Goal: Task Accomplishment & Management: Complete application form

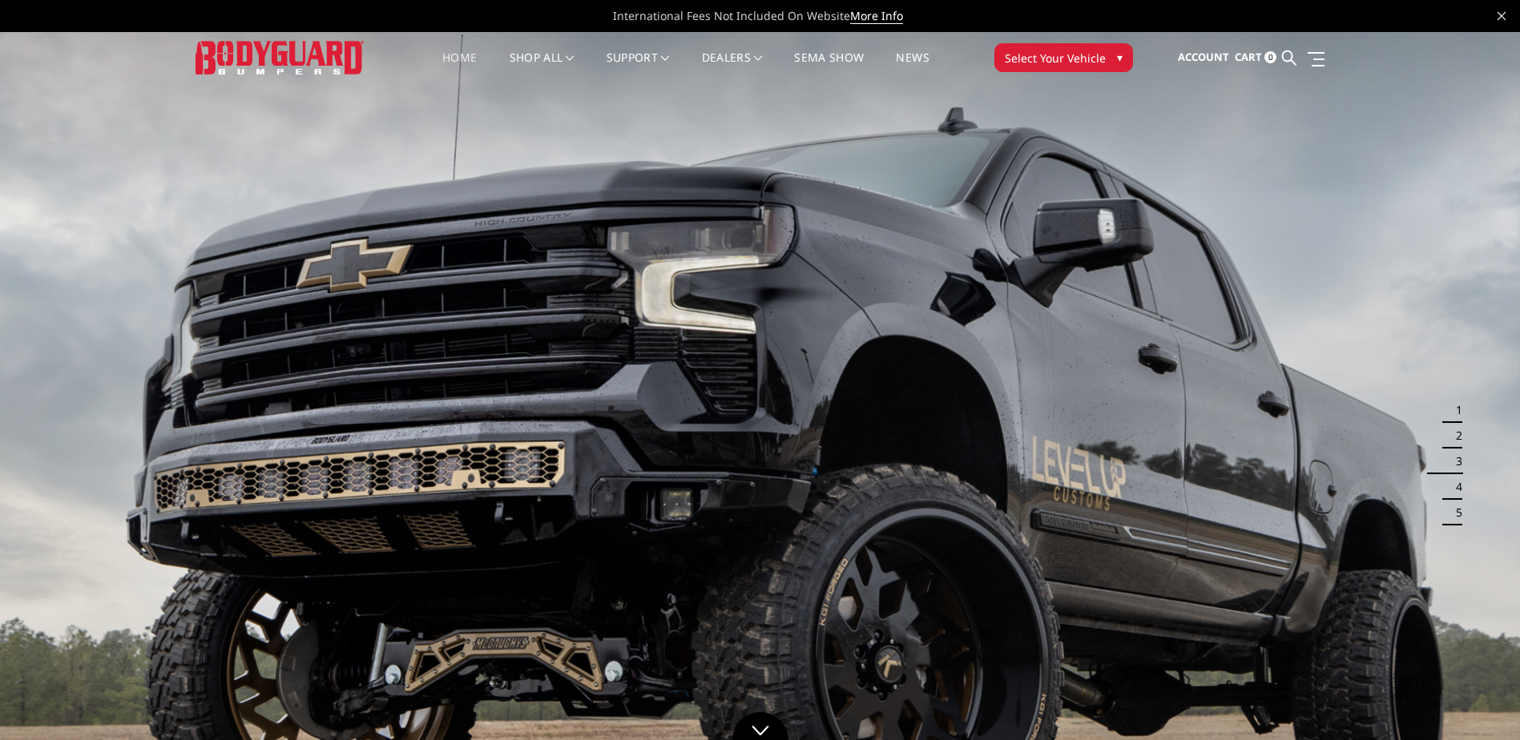
click at [1331, 63] on div "Account Sign in Register Cart 0 Search Search Categories Bronco 2021-2025 Bronc…" at bounding box center [1241, 57] width 192 height 51
click at [1313, 63] on link at bounding box center [1313, 58] width 22 height 17
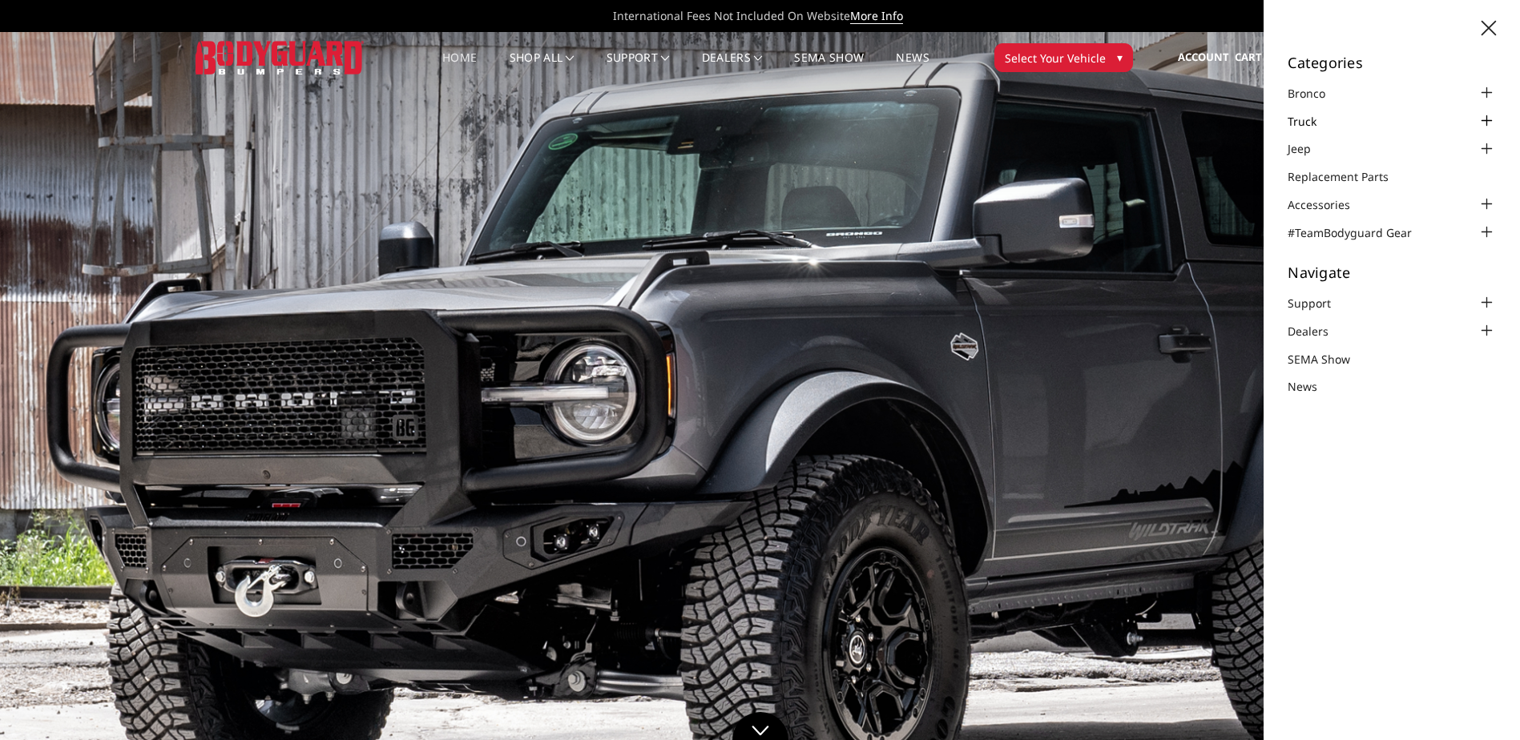
click at [1309, 119] on link "Truck" at bounding box center [1312, 121] width 49 height 17
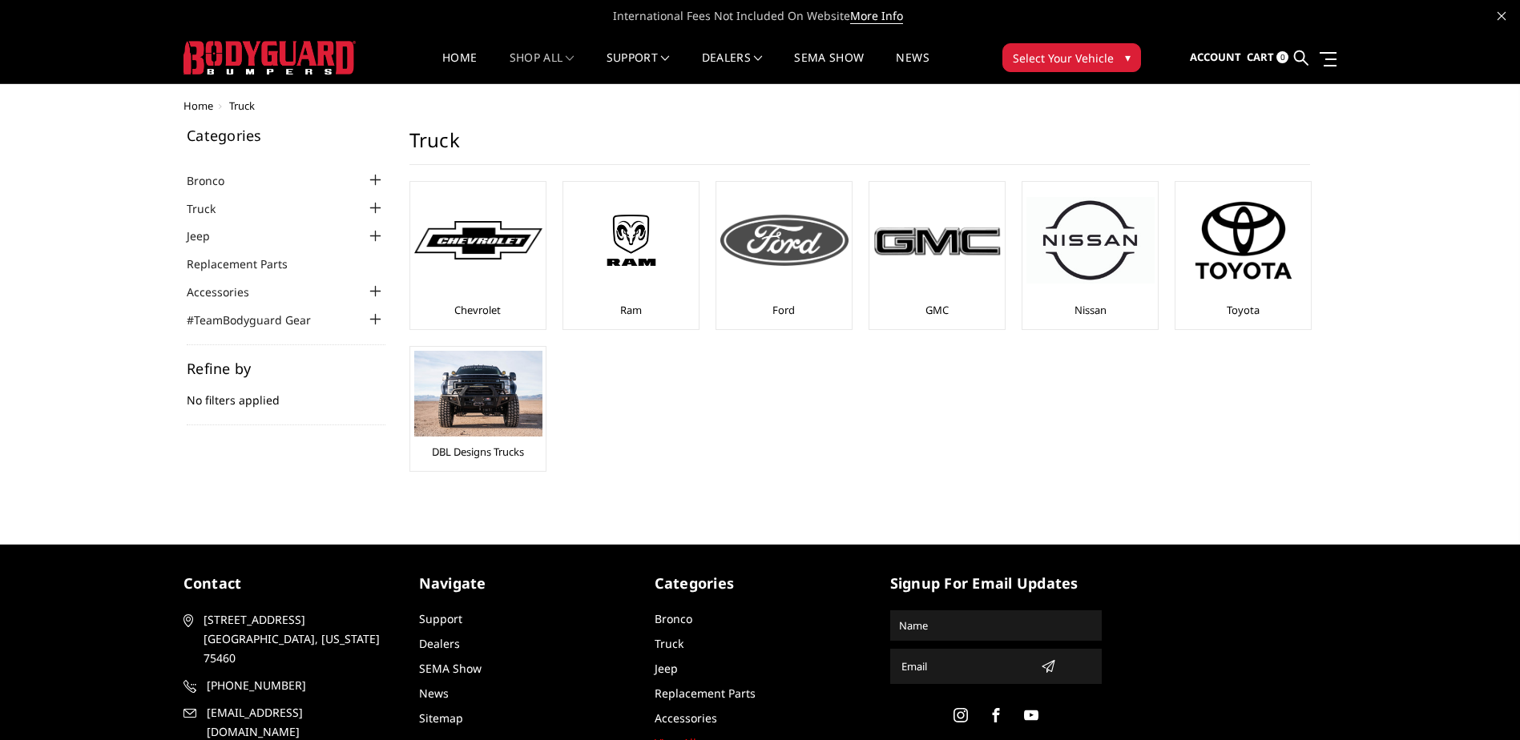
click at [774, 235] on img at bounding box center [784, 240] width 128 height 51
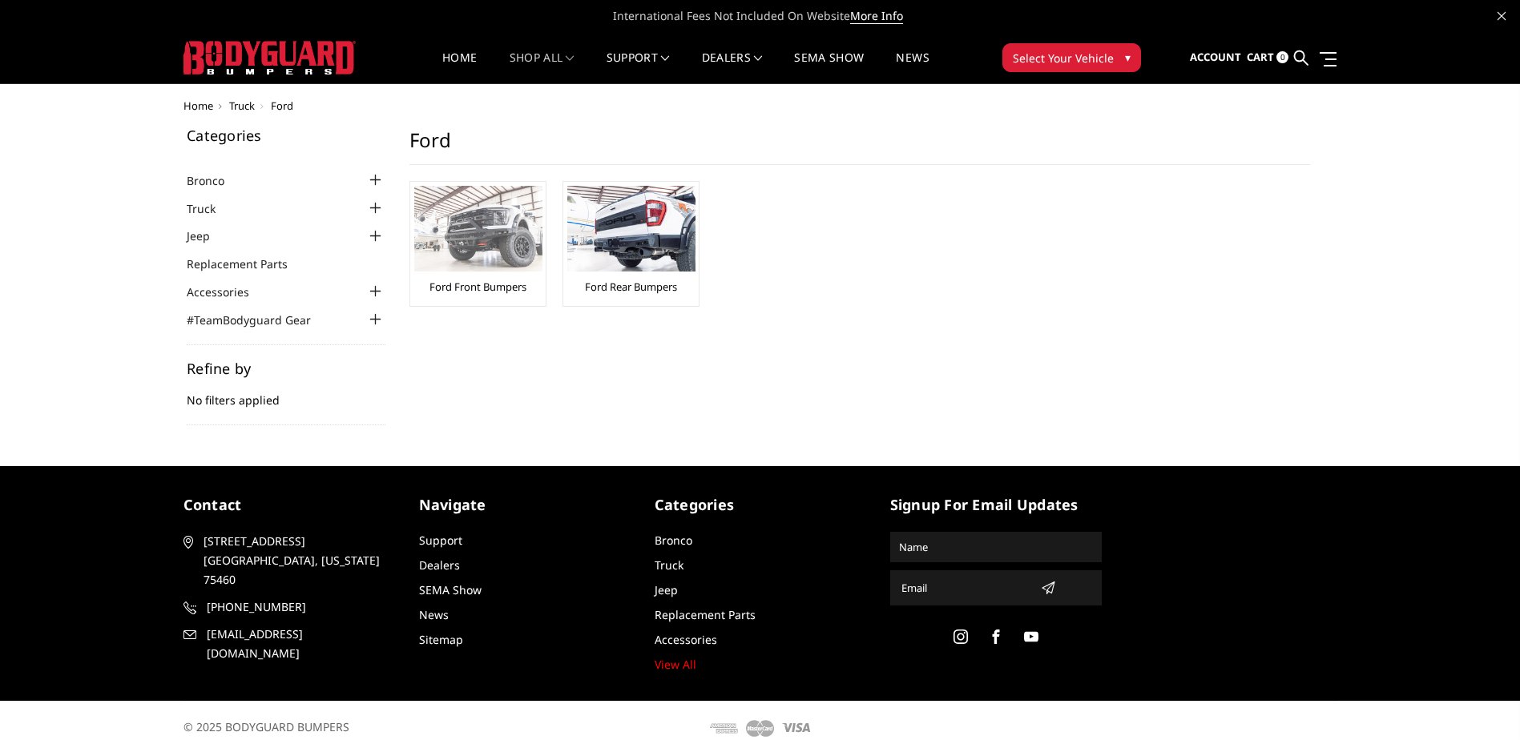
click at [506, 236] on img at bounding box center [478, 229] width 128 height 86
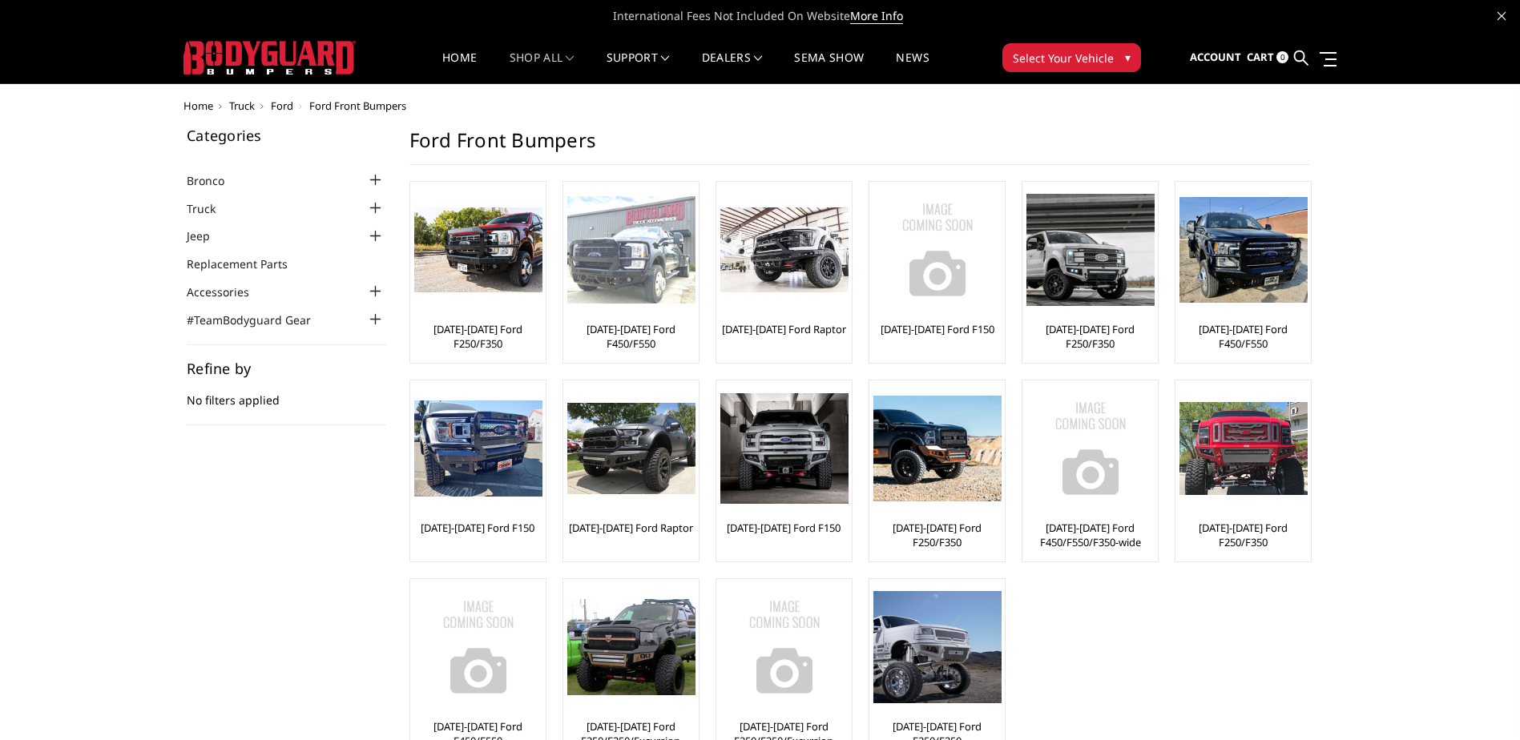
click at [645, 257] on img at bounding box center [631, 250] width 128 height 108
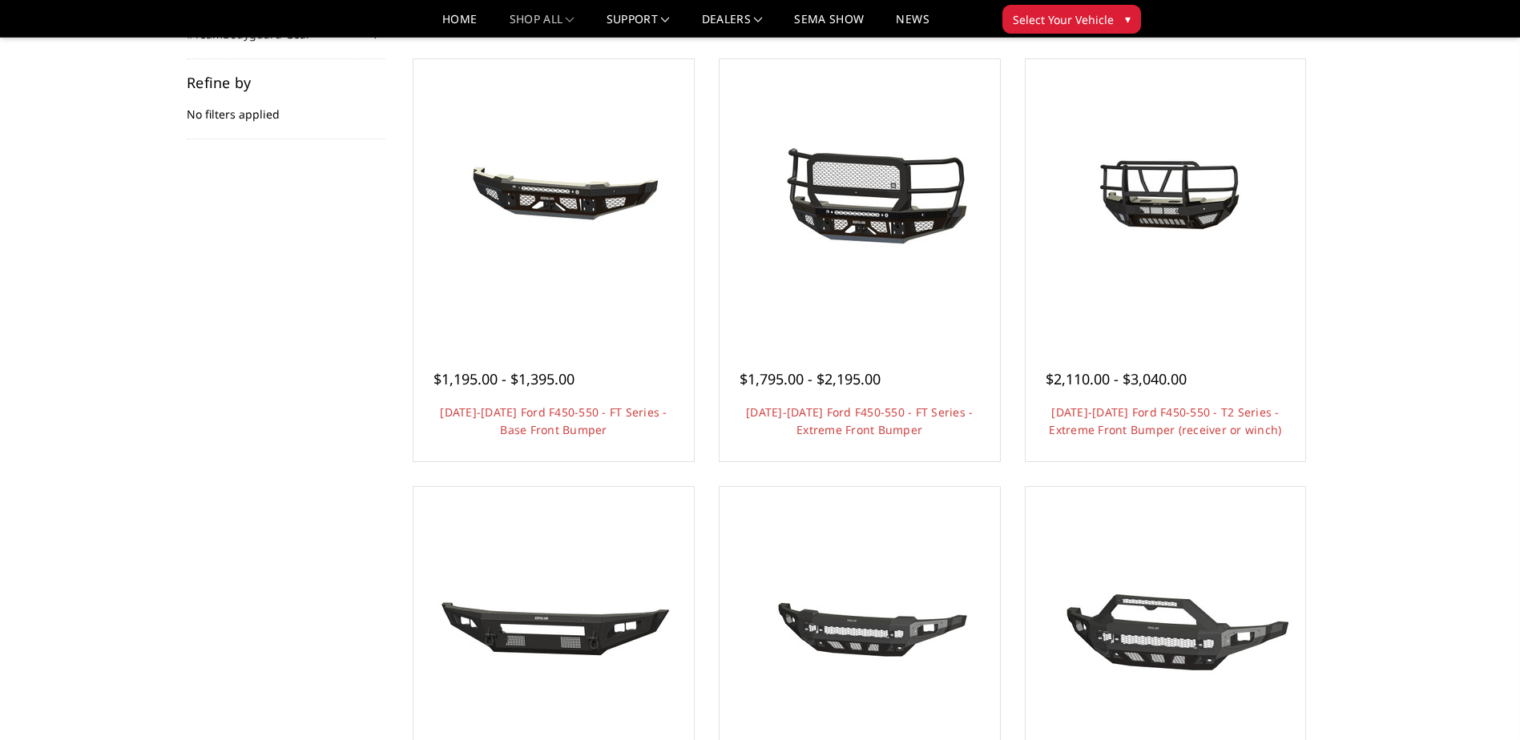
scroll to position [240, 0]
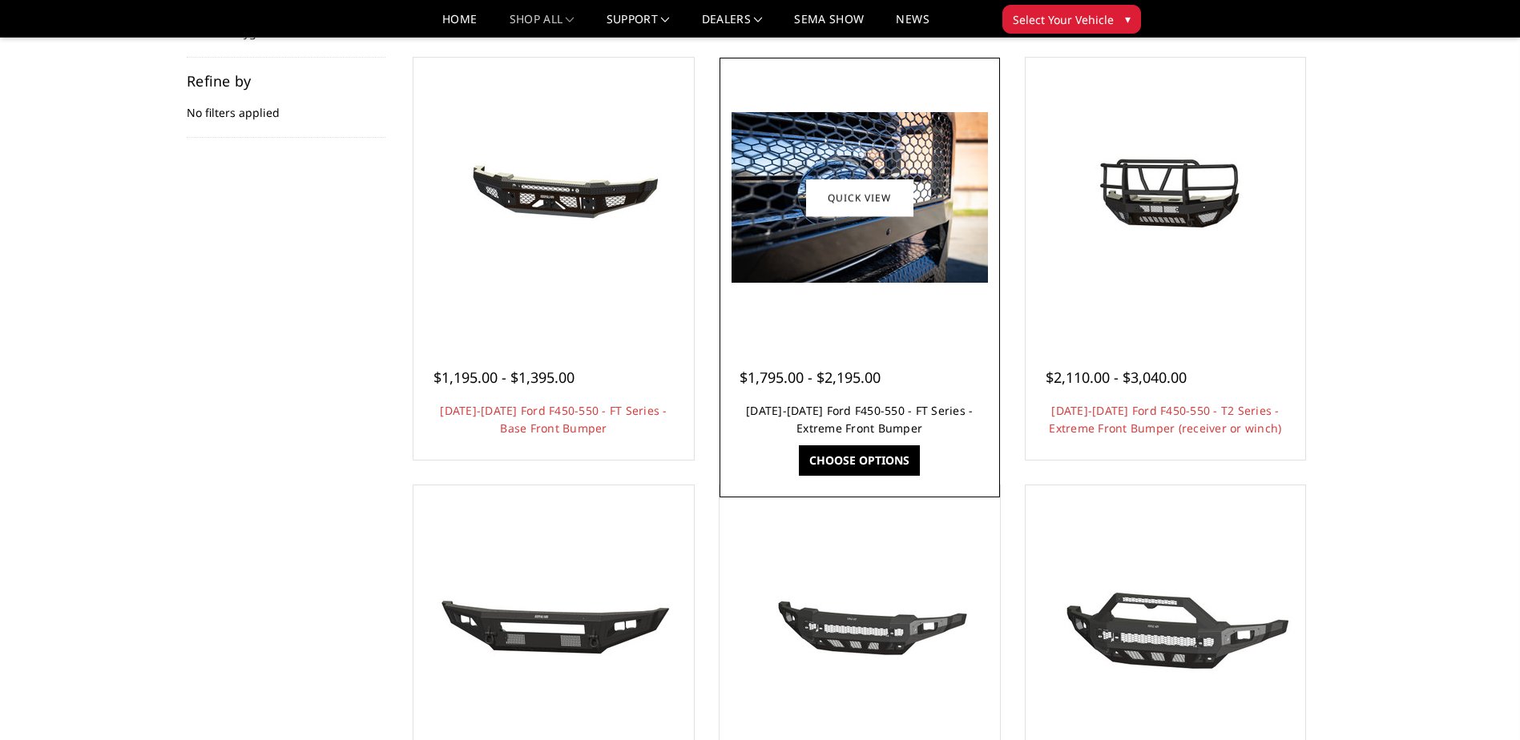
click at [840, 410] on link "2023-2025 Ford F450-550 - FT Series - Extreme Front Bumper" at bounding box center [859, 419] width 227 height 33
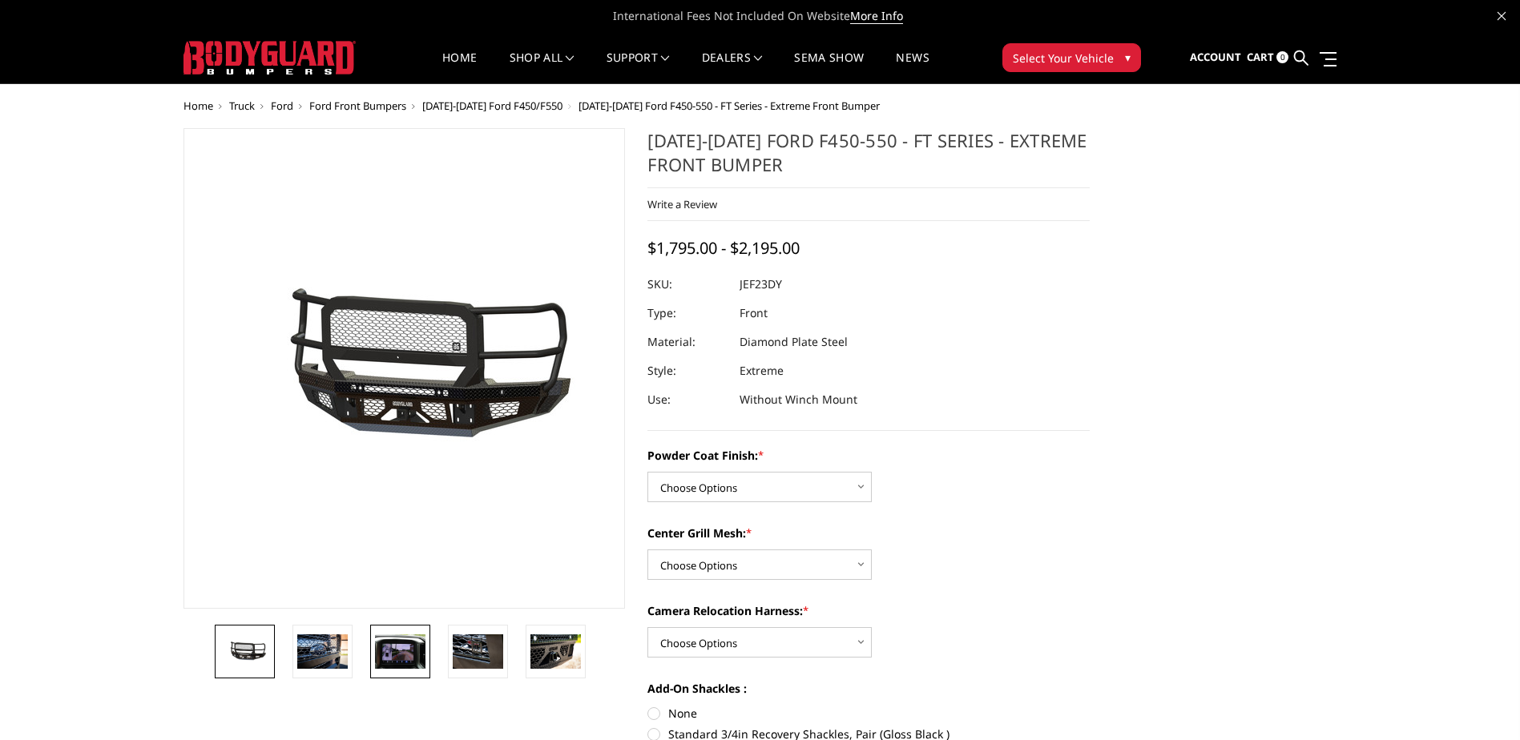
click at [381, 649] on img at bounding box center [400, 652] width 50 height 34
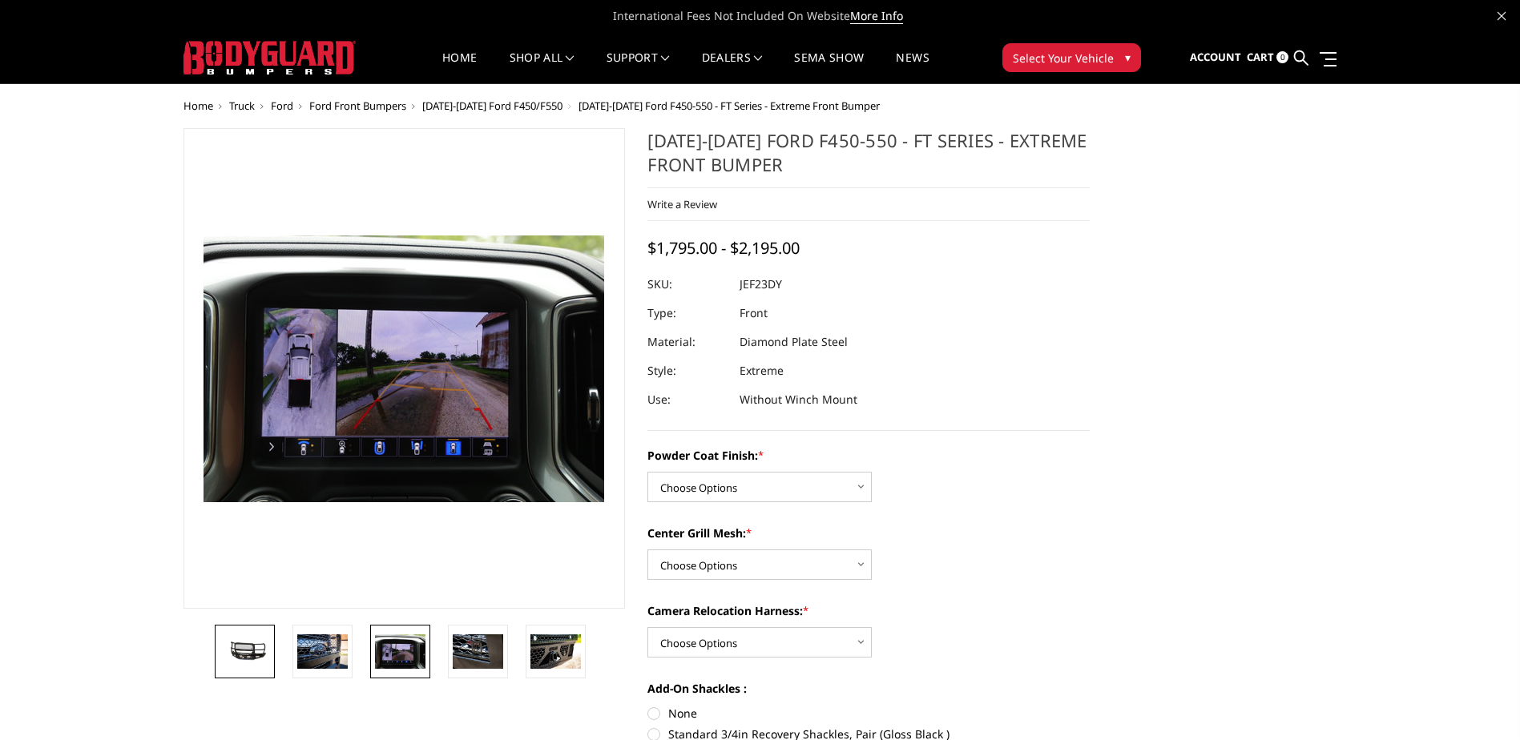
click at [264, 640] on img at bounding box center [245, 651] width 50 height 23
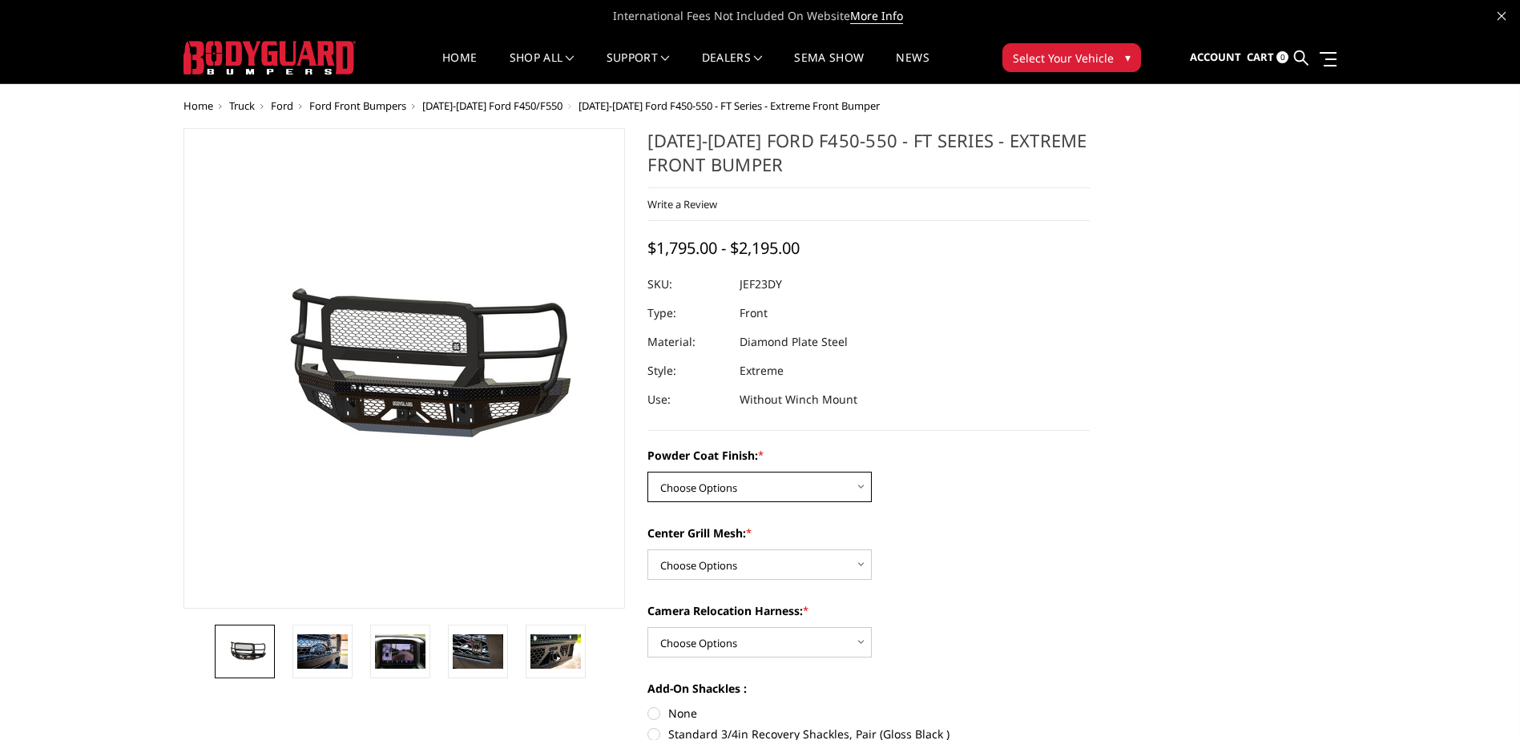
click at [710, 492] on select "Choose Options Bare Metal Gloss Black Powder Coat Textured Black Powder Coat" at bounding box center [760, 487] width 224 height 30
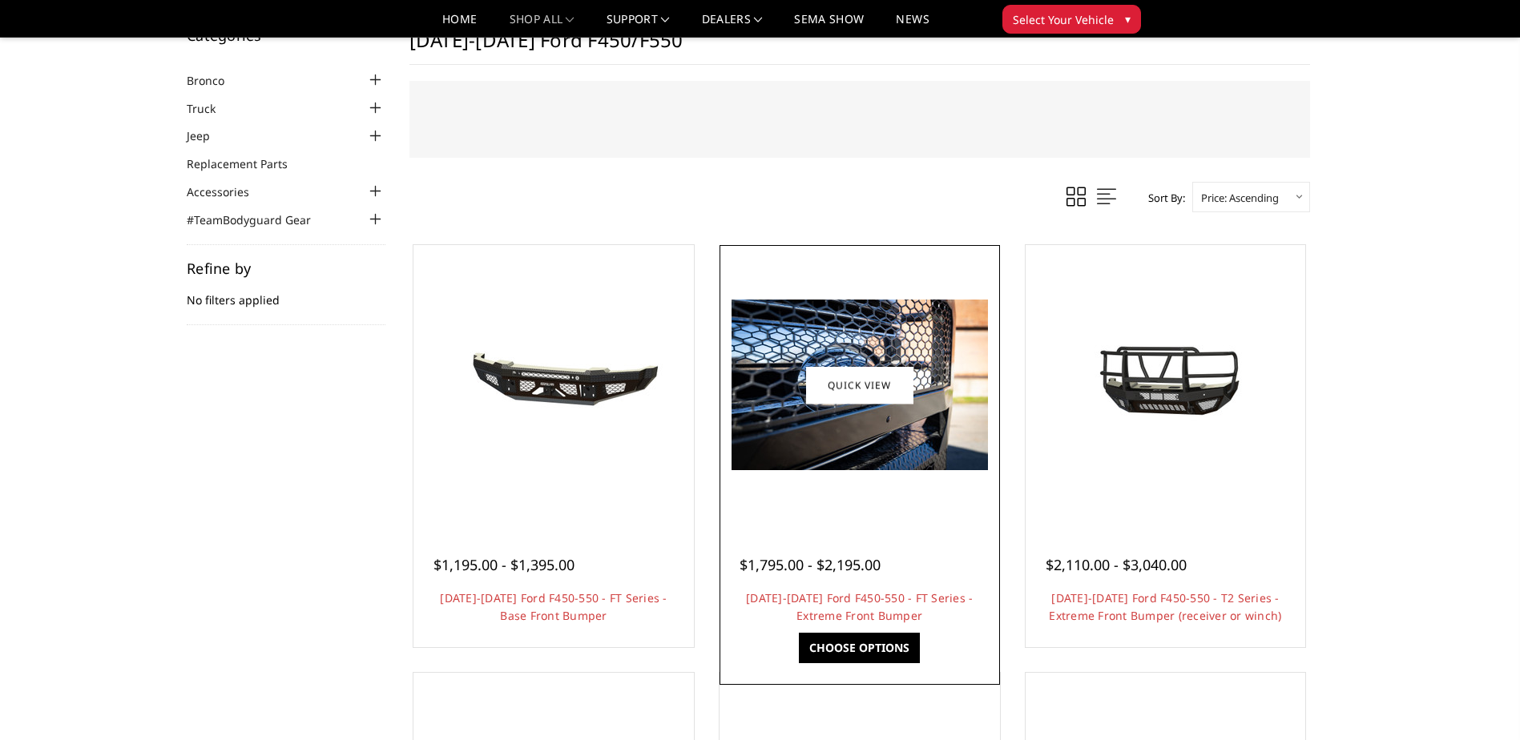
scroll to position [80, 0]
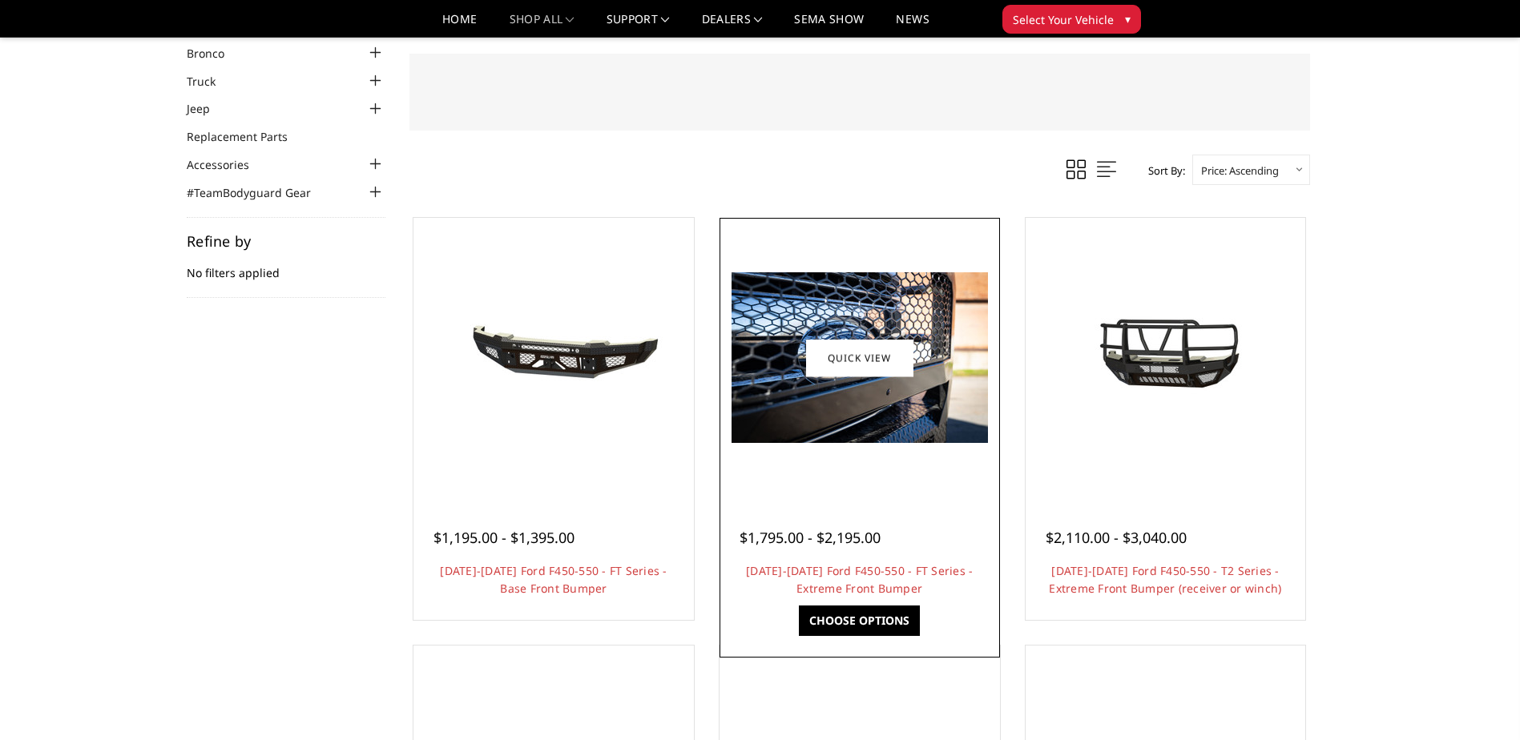
click at [902, 623] on link "Choose Options" at bounding box center [859, 621] width 121 height 30
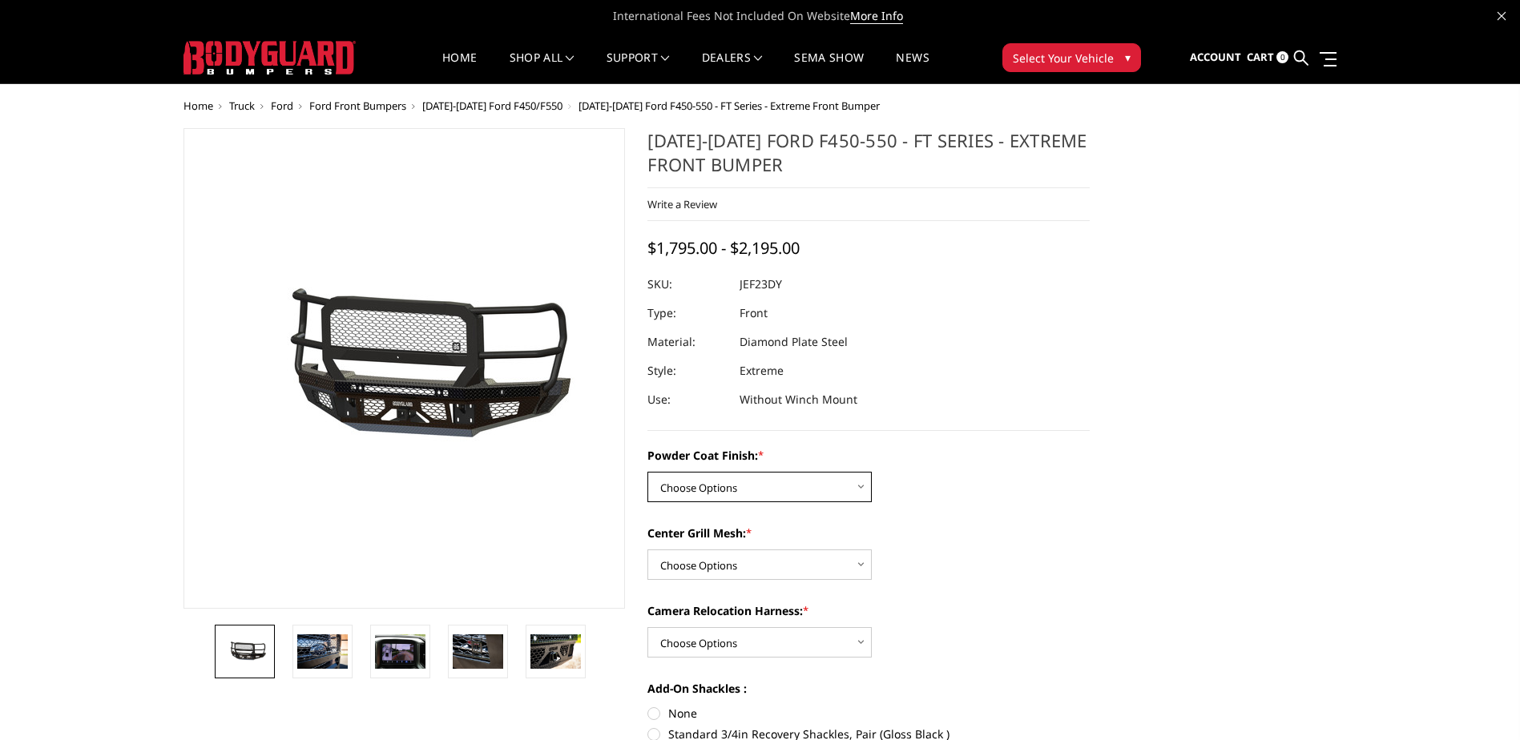
click at [773, 491] on select "Choose Options Bare Metal Gloss Black Powder Coat Textured Black Powder Coat" at bounding box center [760, 487] width 224 height 30
select select "3272"
click at [648, 472] on select "Choose Options Bare Metal Gloss Black Powder Coat Textured Black Powder Coat" at bounding box center [760, 487] width 224 height 30
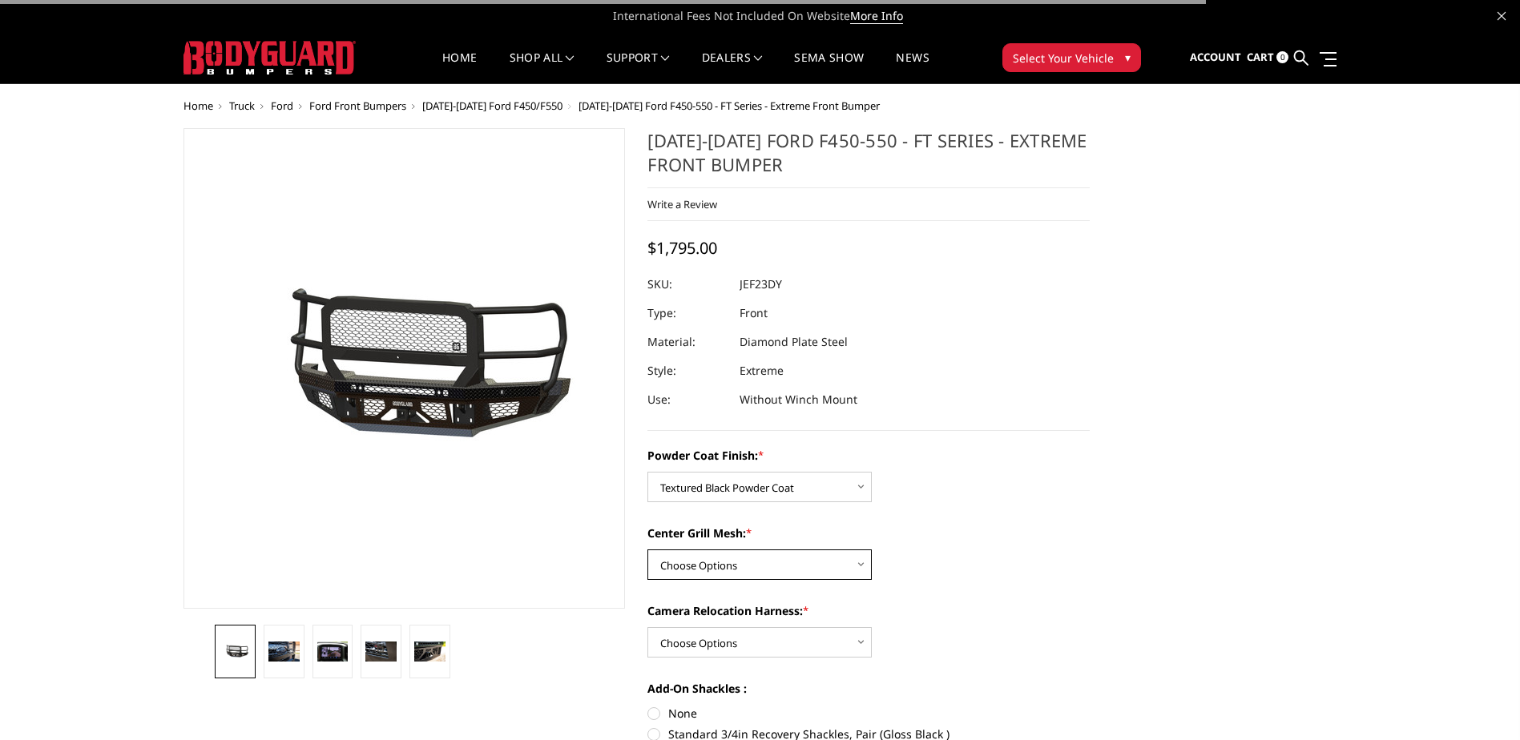
click at [750, 559] on select "Choose Options WITH Expanded Metal in Center Grill WITHOUT Expanded Metal in Ce…" at bounding box center [760, 565] width 224 height 30
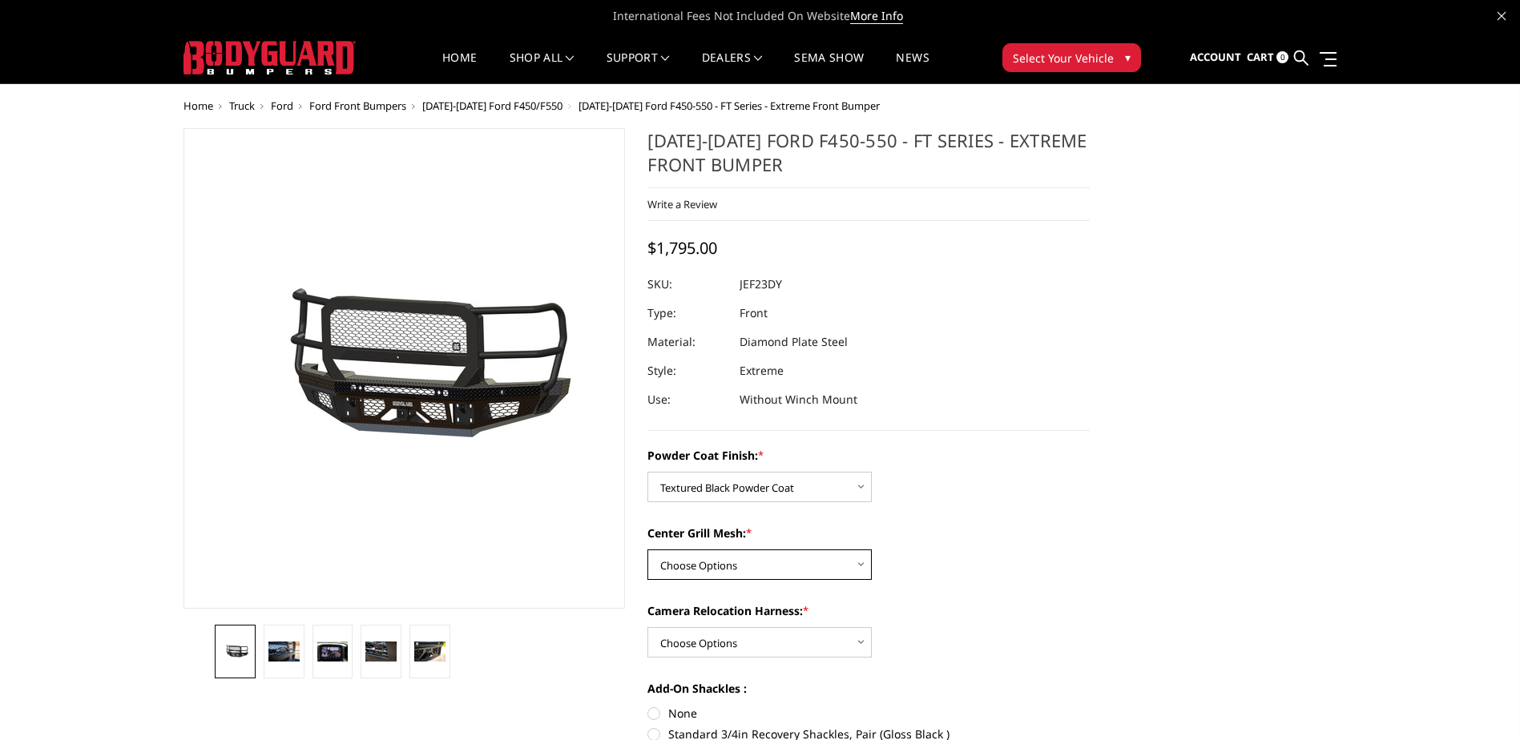
select select "3273"
click at [648, 550] on select "Choose Options WITH Expanded Metal in Center Grill WITHOUT Expanded Metal in Ce…" at bounding box center [760, 565] width 224 height 30
click at [732, 660] on div "Powder Coat Finish: * Choose Options Bare Metal Gloss Black Powder Coat Texture…" at bounding box center [869, 644] width 442 height 395
click at [735, 644] on select "Choose Options WITH Camera Relocation Harness WITHOUT Camera Relocation Harness" at bounding box center [760, 642] width 224 height 30
select select "3276"
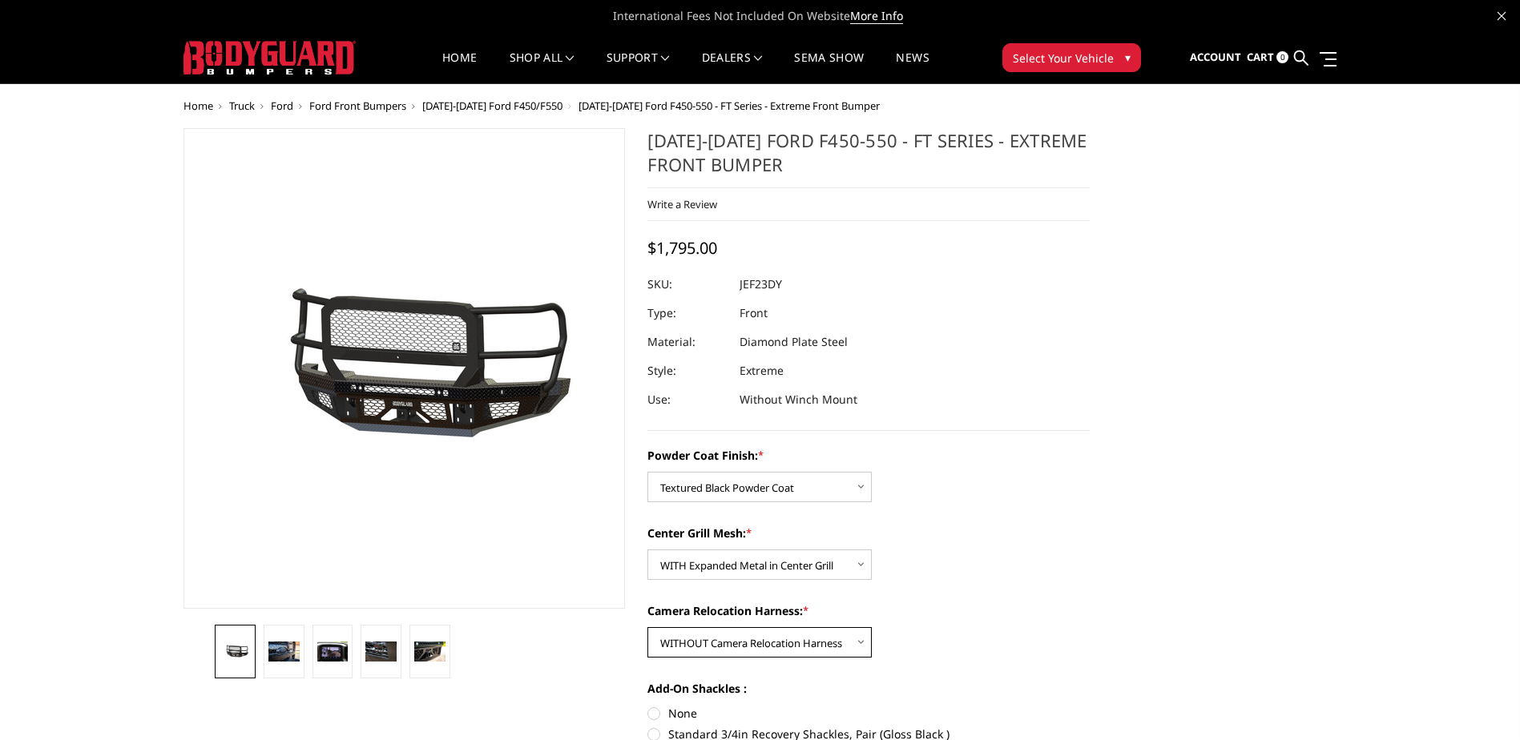
click at [648, 627] on select "Choose Options WITH Camera Relocation Harness WITHOUT Camera Relocation Harness" at bounding box center [760, 642] width 224 height 30
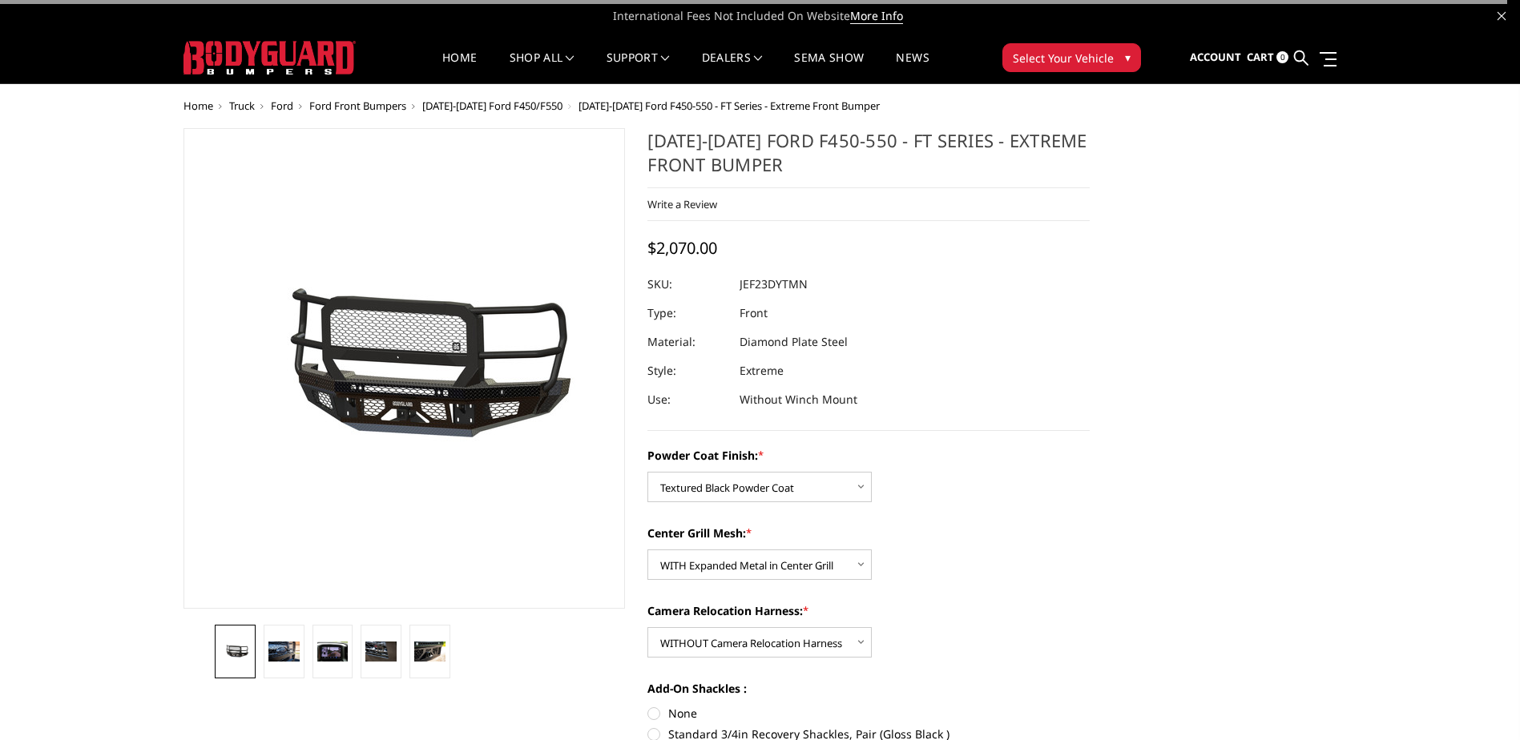
click at [1081, 527] on label "Center Grill Mesh: *" at bounding box center [869, 533] width 442 height 17
click at [872, 550] on select "Choose Options WITH Expanded Metal in Center Grill WITHOUT Expanded Metal in Ce…" at bounding box center [760, 565] width 224 height 30
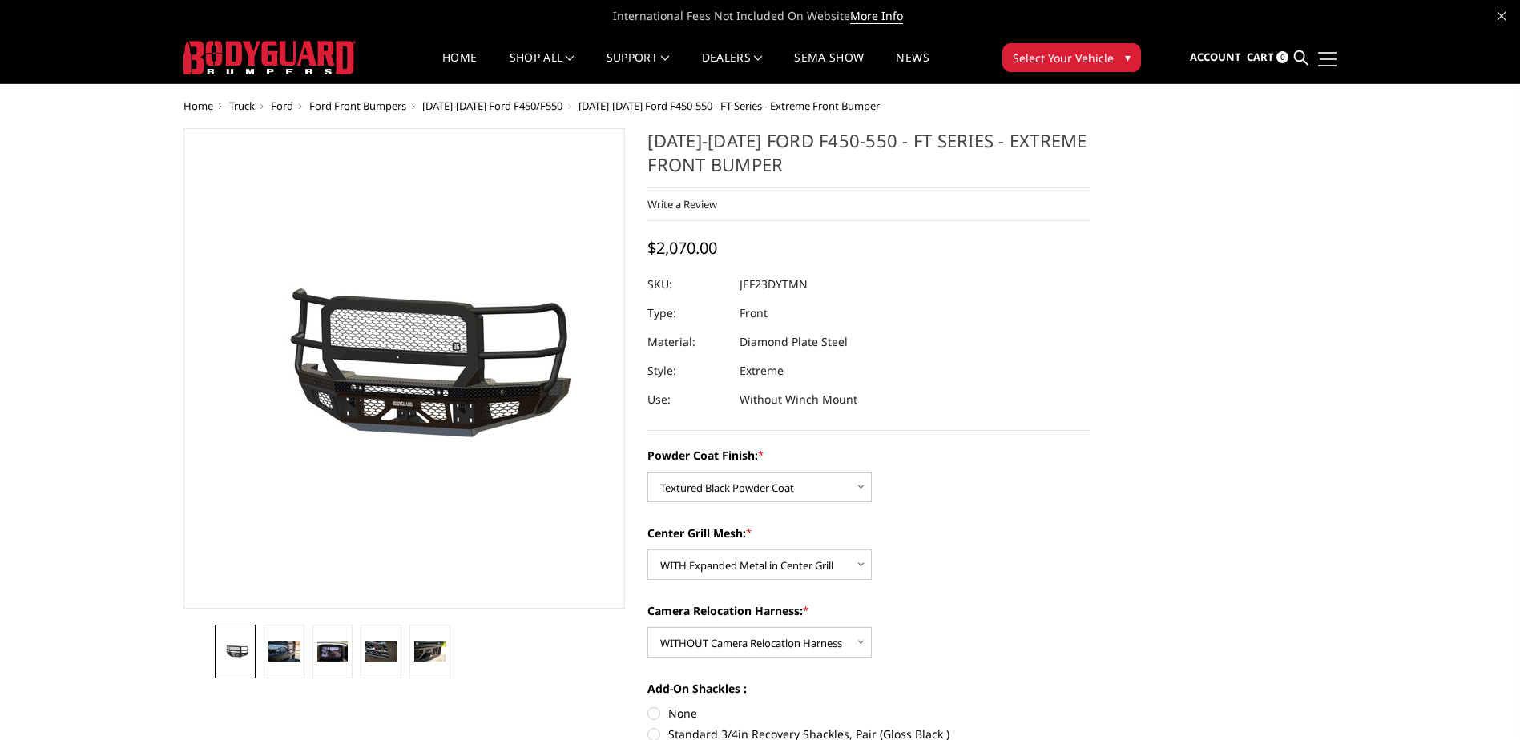
click at [1326, 52] on span at bounding box center [1327, 53] width 19 height 2
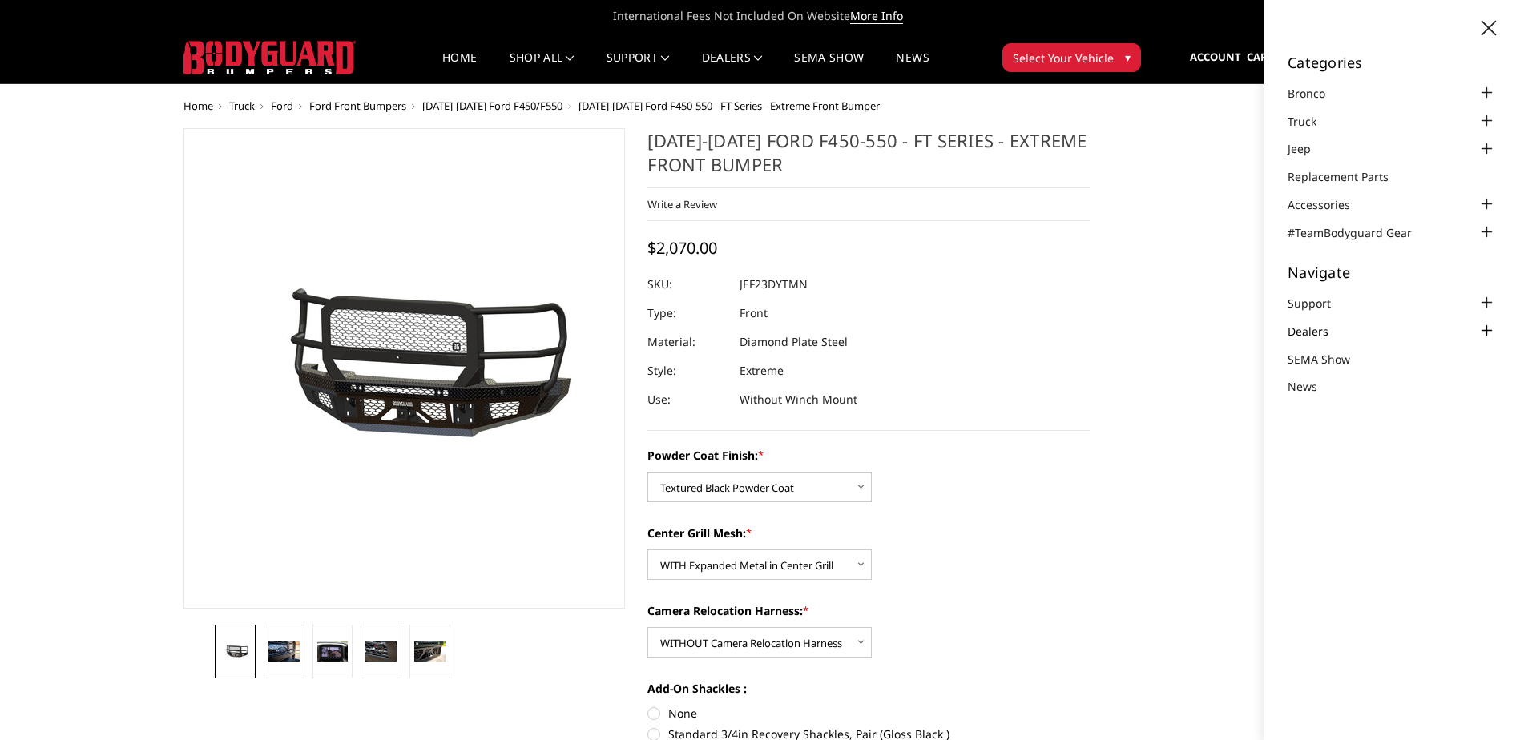
click at [1317, 335] on link "Dealers" at bounding box center [1318, 331] width 61 height 17
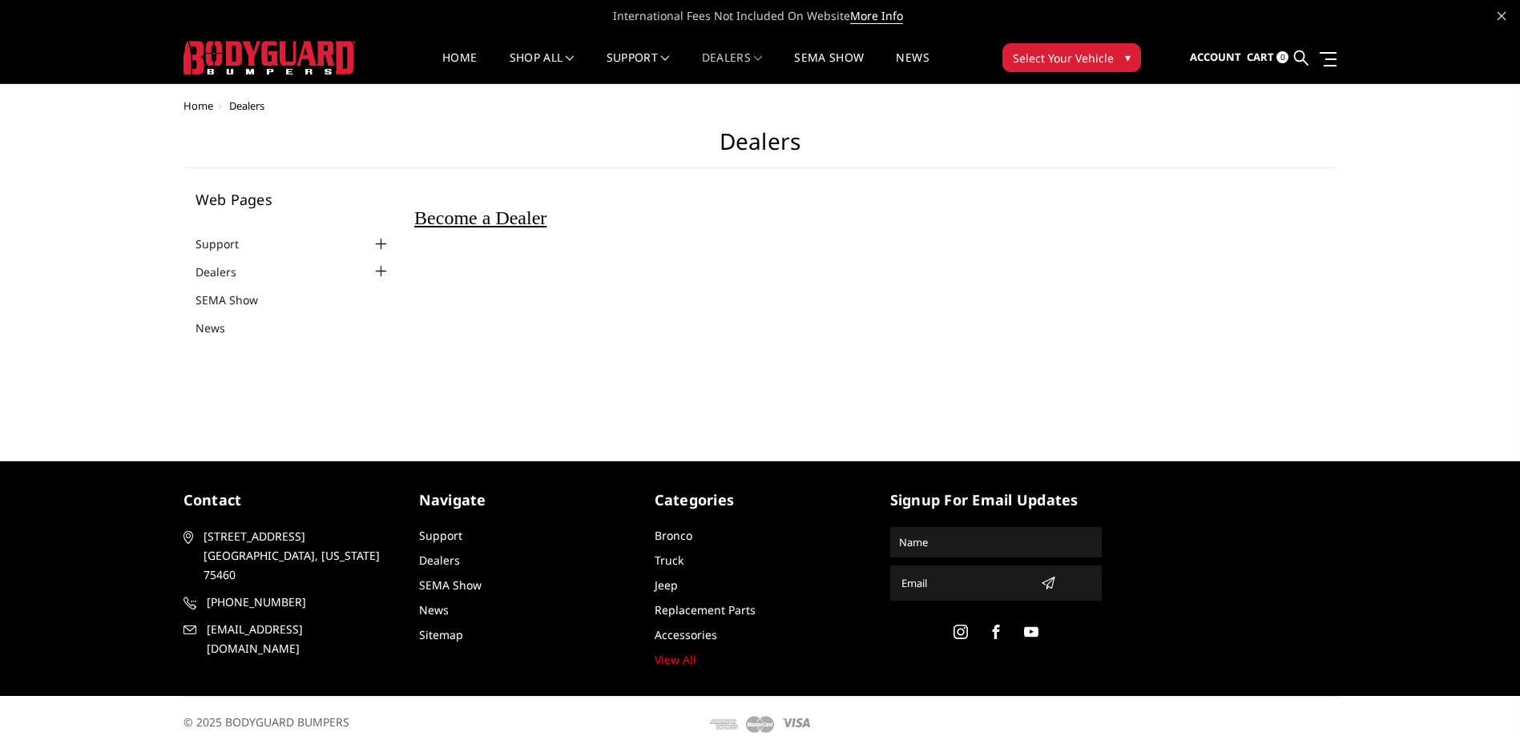
click at [474, 228] on span "Become a Dealer" at bounding box center [480, 218] width 132 height 21
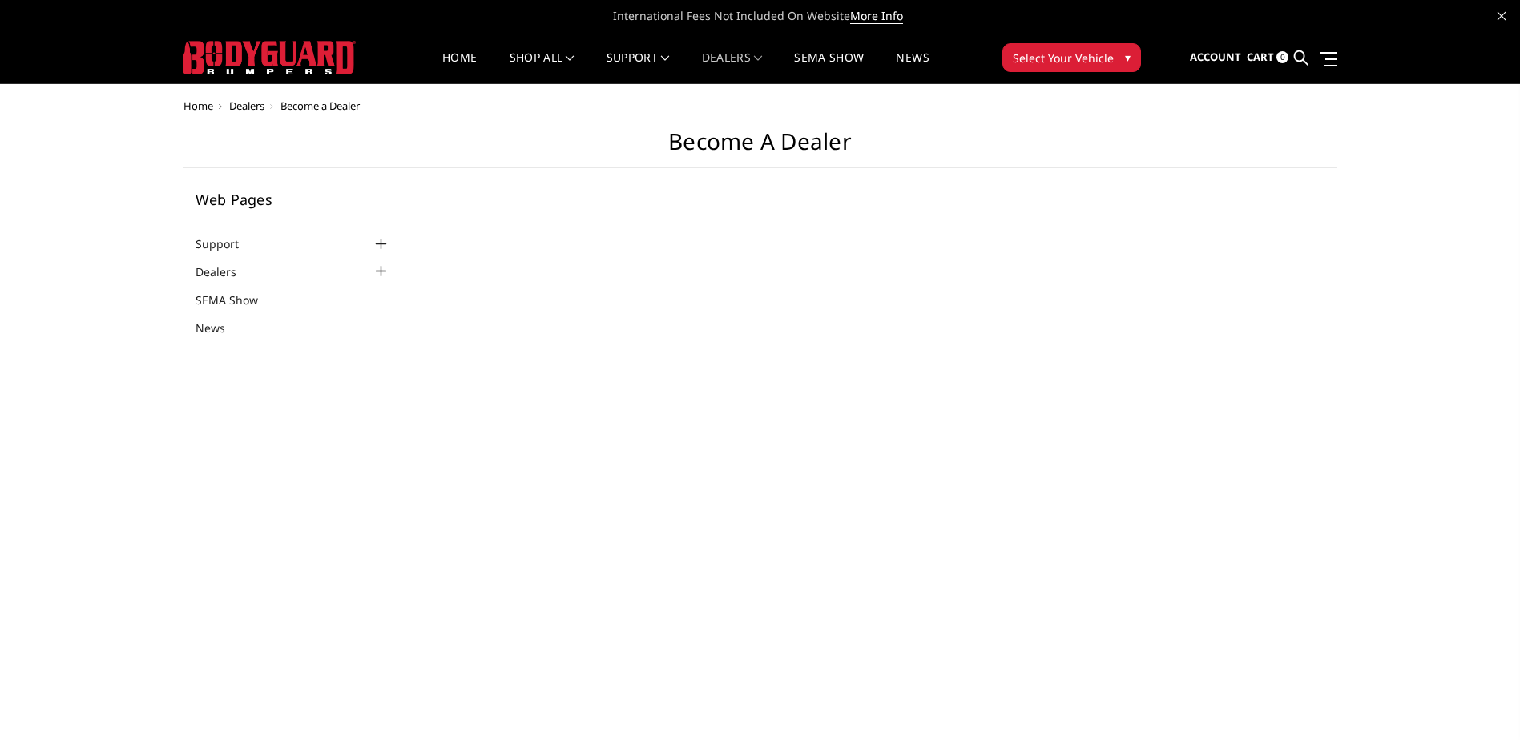
select select "US"
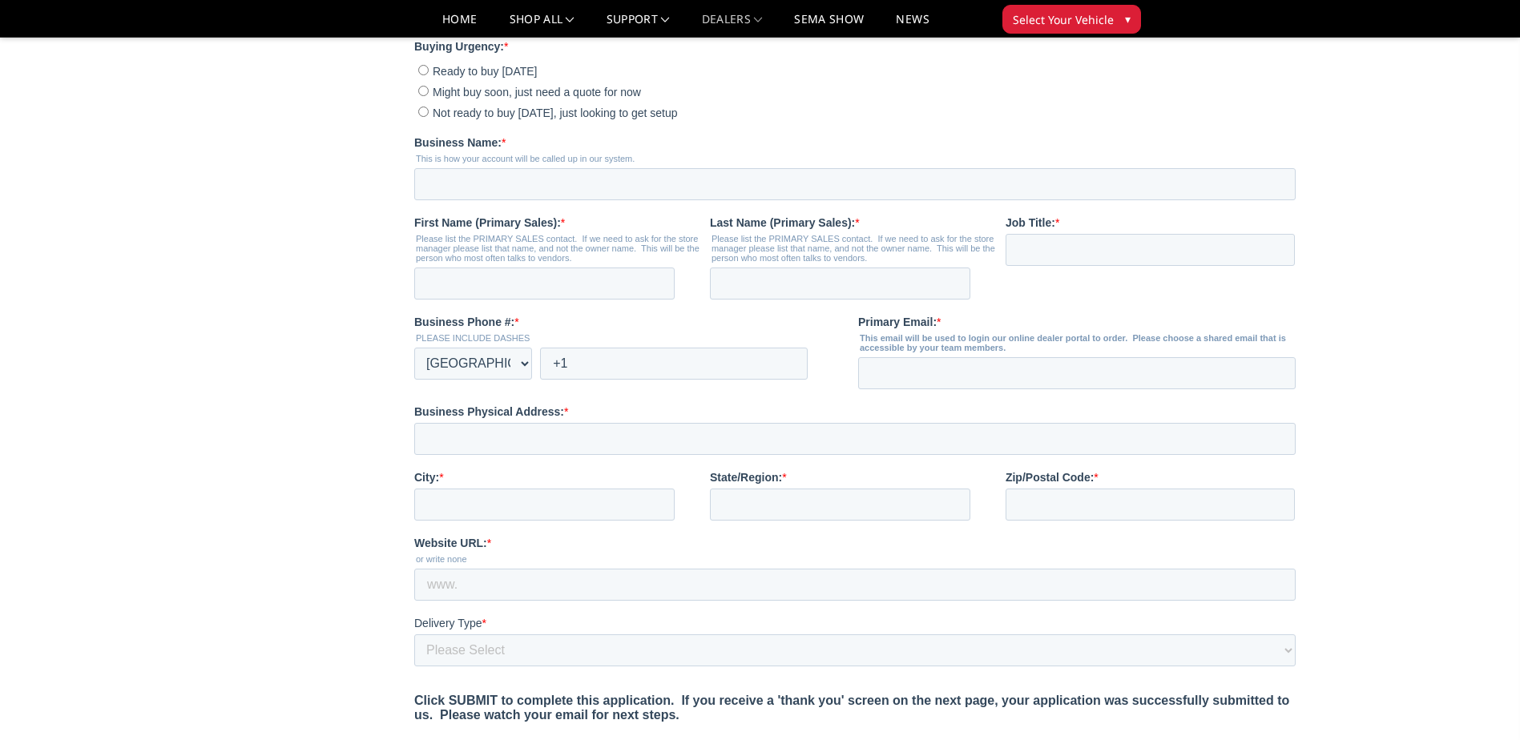
scroll to position [160, 0]
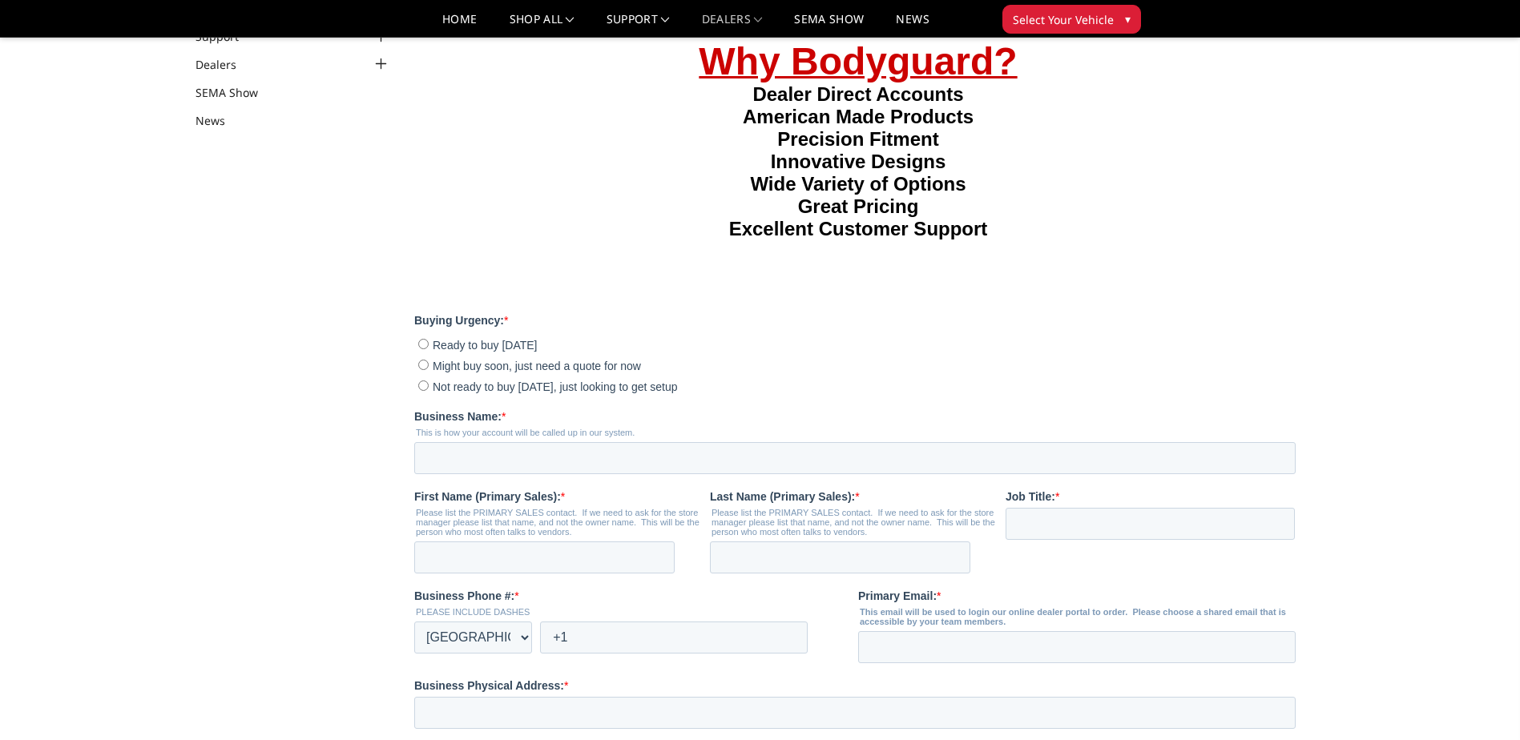
click at [422, 352] on label "Ready to buy today" at bounding box center [857, 344] width 878 height 16
click at [422, 349] on input "Ready to buy today" at bounding box center [423, 343] width 10 height 10
radio input "true"
click at [490, 474] on input "Business Name: *" at bounding box center [855, 458] width 882 height 32
type input "CUSTOM TRUCK EQUIPMENT"
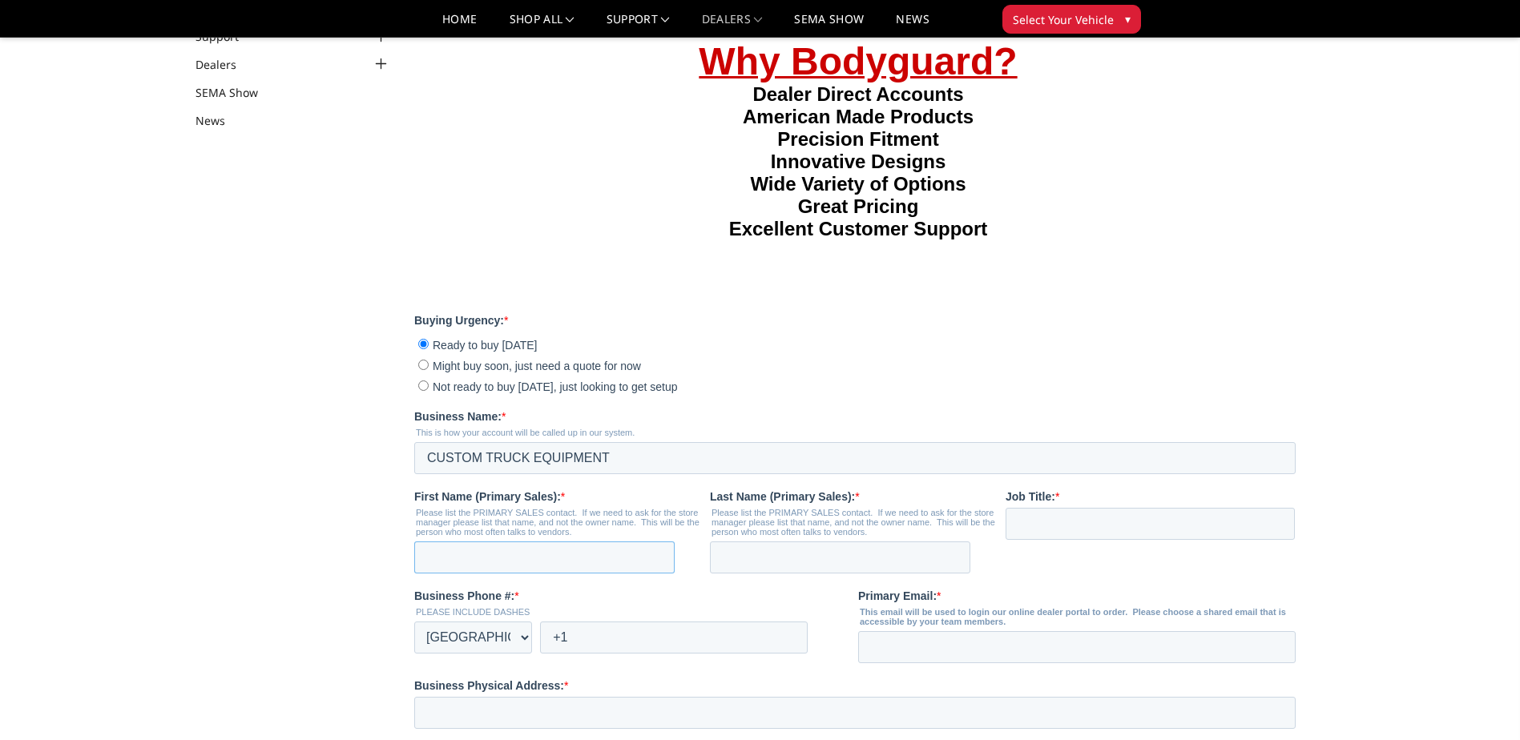
click at [512, 573] on input "First Name (Primary Sales): *" at bounding box center [544, 557] width 260 height 32
type input "Alex"
click at [758, 373] on label "Might buy soon, just need a quote for now" at bounding box center [857, 365] width 878 height 16
click at [429, 369] on input "Might buy soon, just need a quote for now" at bounding box center [423, 364] width 10 height 10
radio input "true"
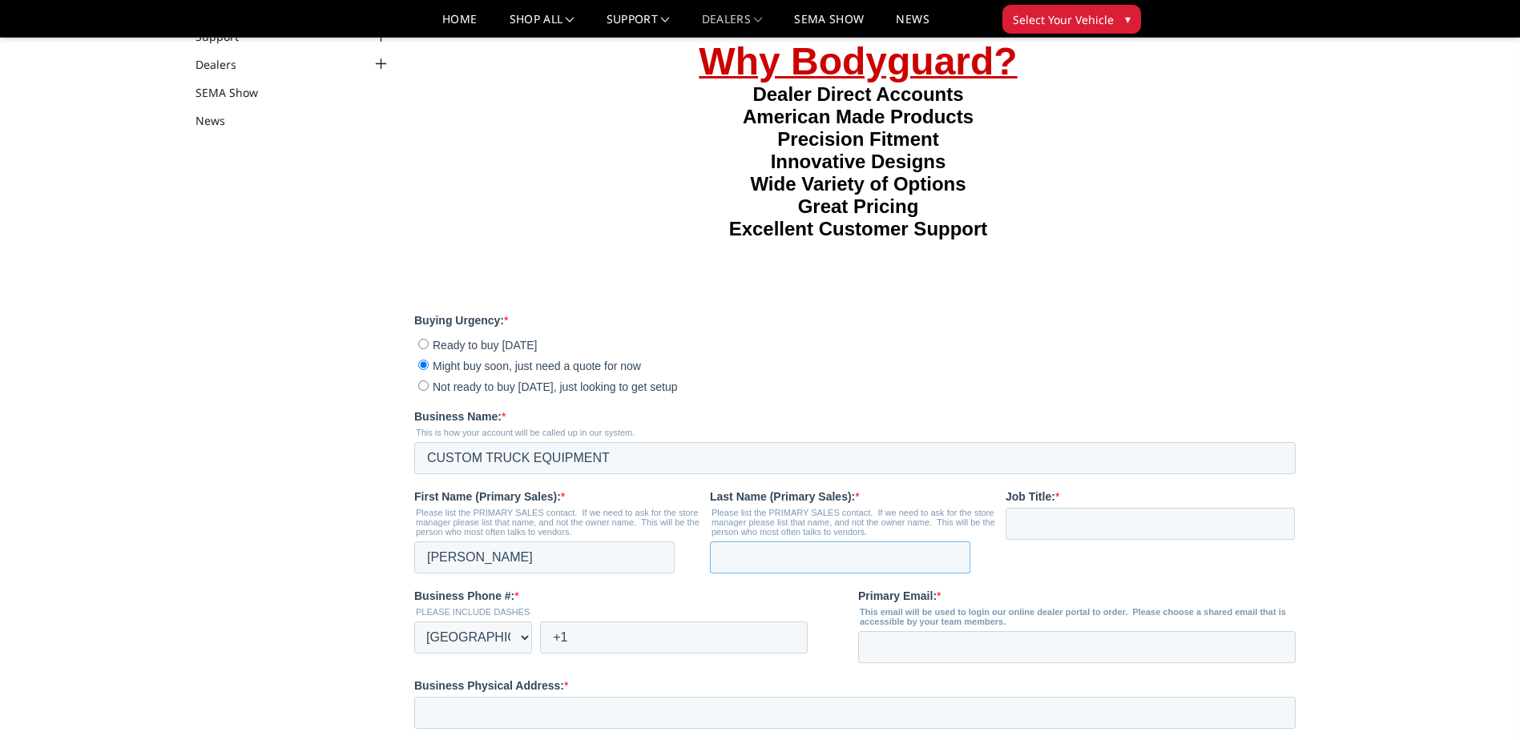
click at [740, 573] on input "Last Name (Primary Sales): *" at bounding box center [840, 557] width 260 height 32
type input "Bawek"
click at [1051, 539] on input "Job Title: *" at bounding box center [1150, 523] width 289 height 32
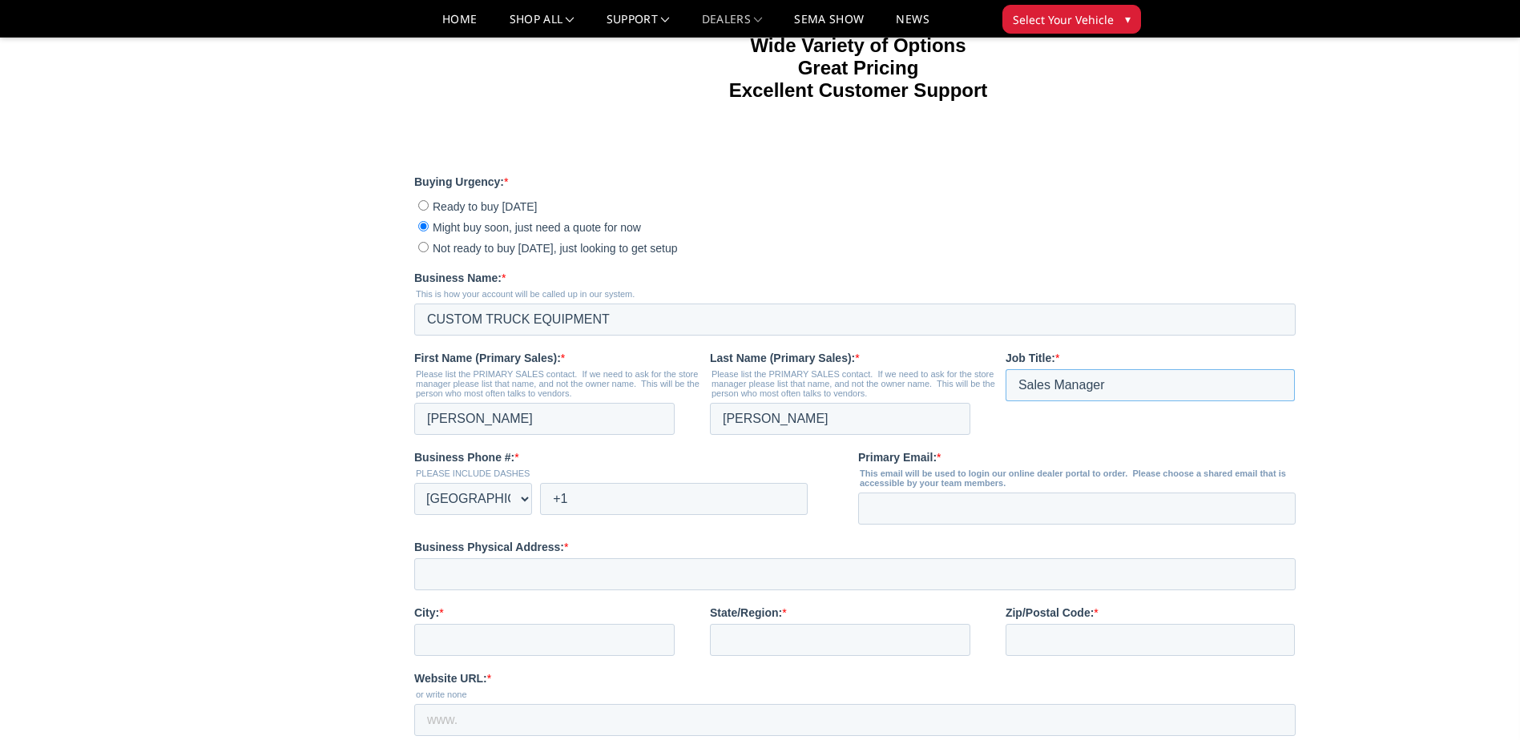
scroll to position [321, 0]
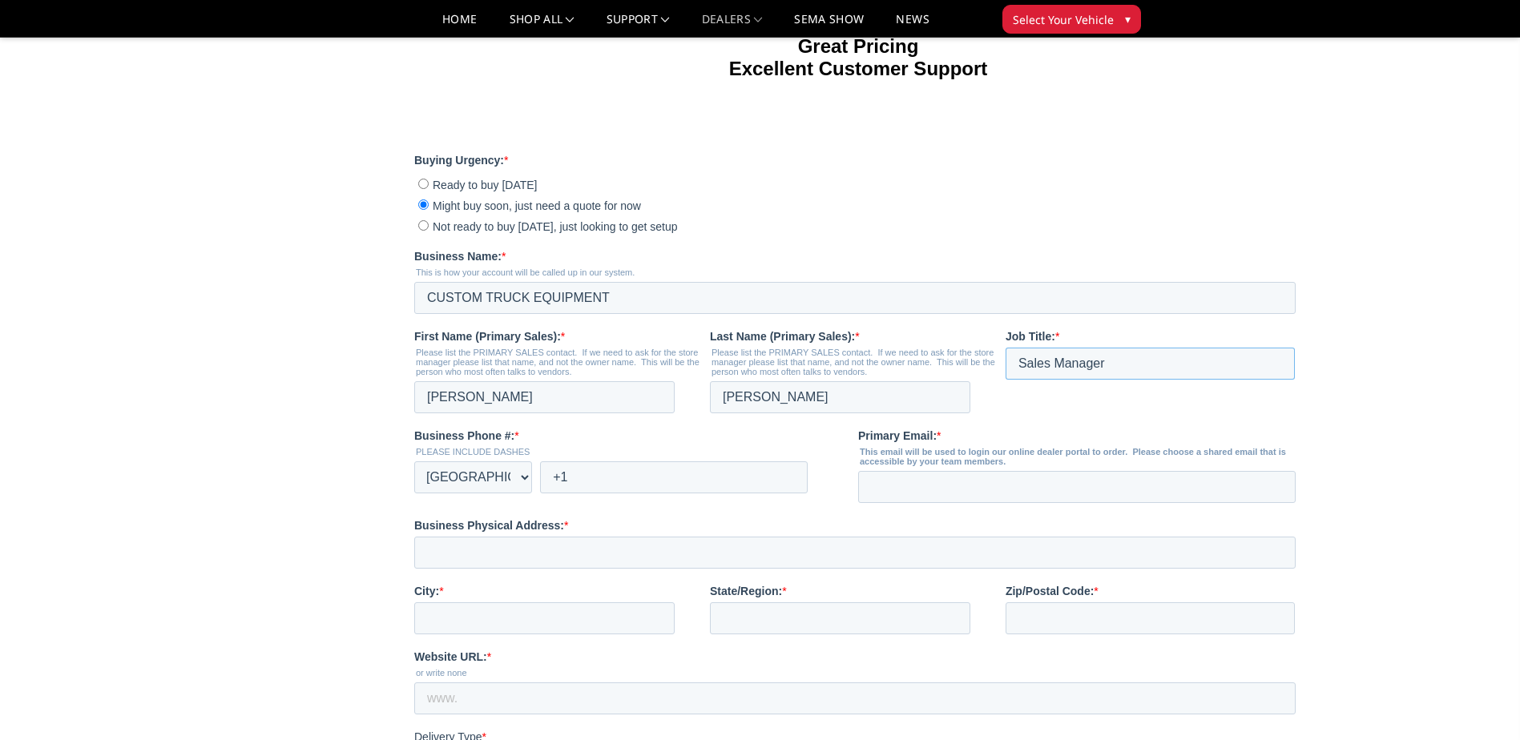
type input "Sales Manager"
click at [649, 518] on fieldset "Business Phone #: * PLEASE INCLUDE DASHES * Afghanistan (‫افغانستان‬‎) Albania …" at bounding box center [858, 473] width 888 height 90
click at [934, 503] on input "Primary Email: *" at bounding box center [1077, 487] width 438 height 32
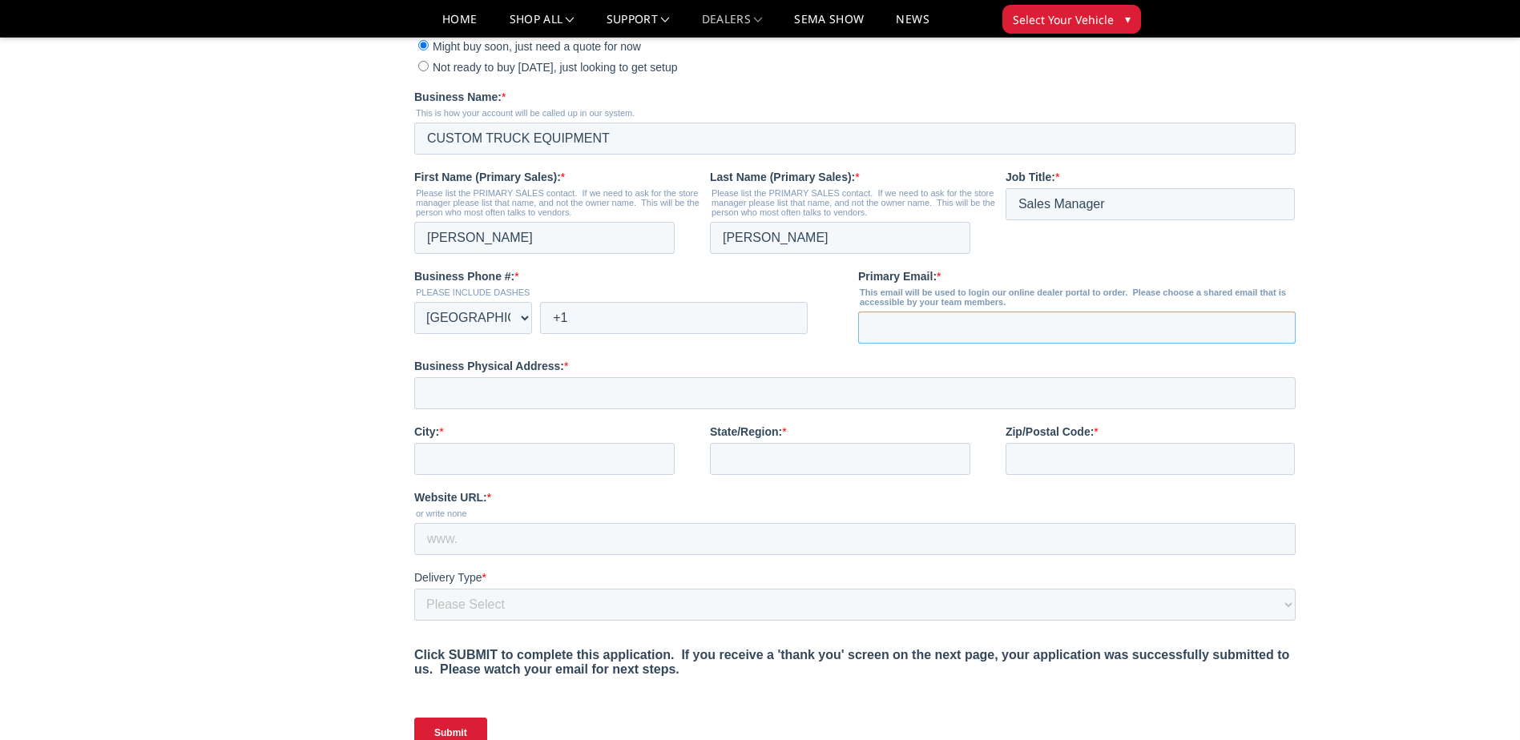
scroll to position [401, 0]
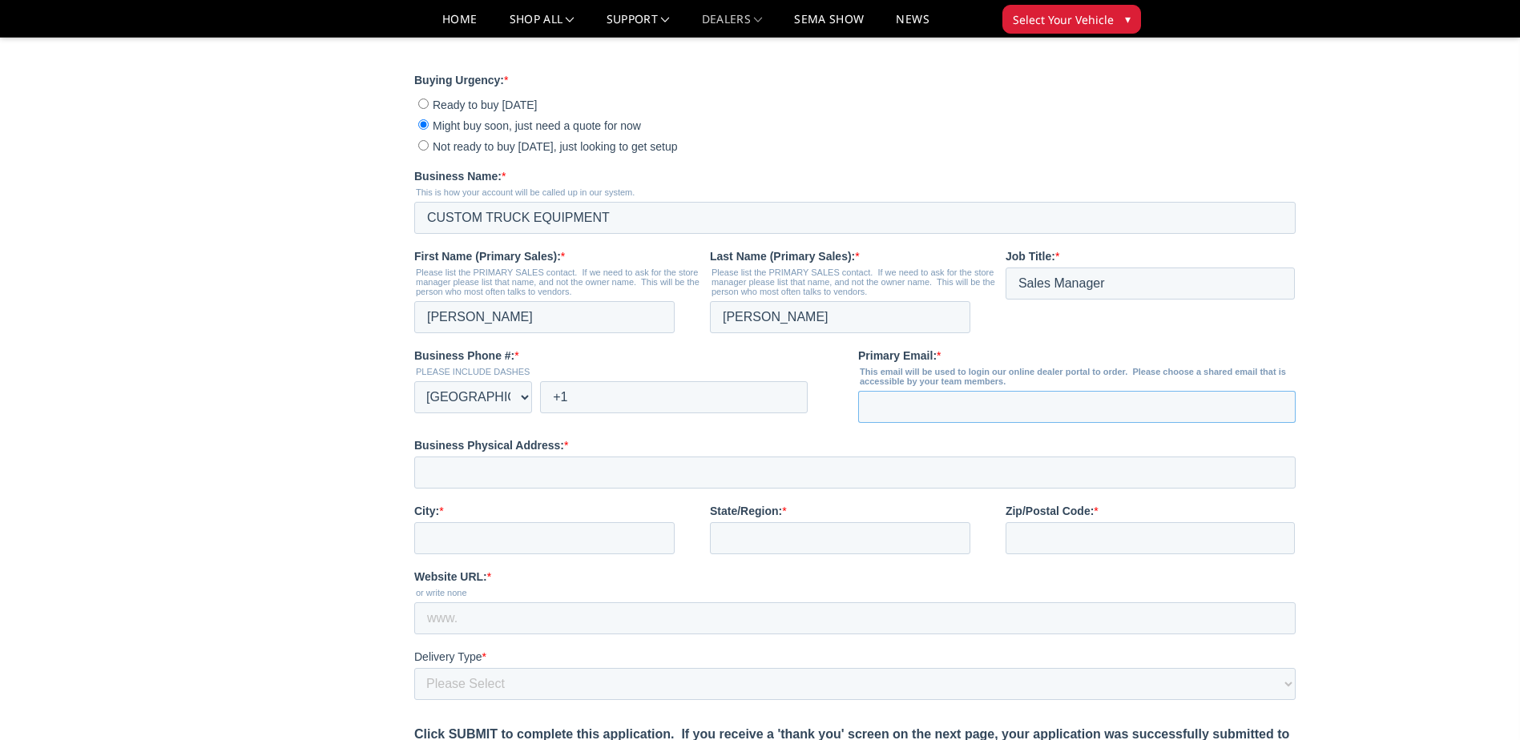
type input "a"
type input "alex.bawek@nattinc.com"
click at [723, 414] on input "+1" at bounding box center [674, 397] width 268 height 32
type input "+1 605-553-1312"
click at [527, 489] on input "Business Physical Address: *" at bounding box center [855, 473] width 882 height 32
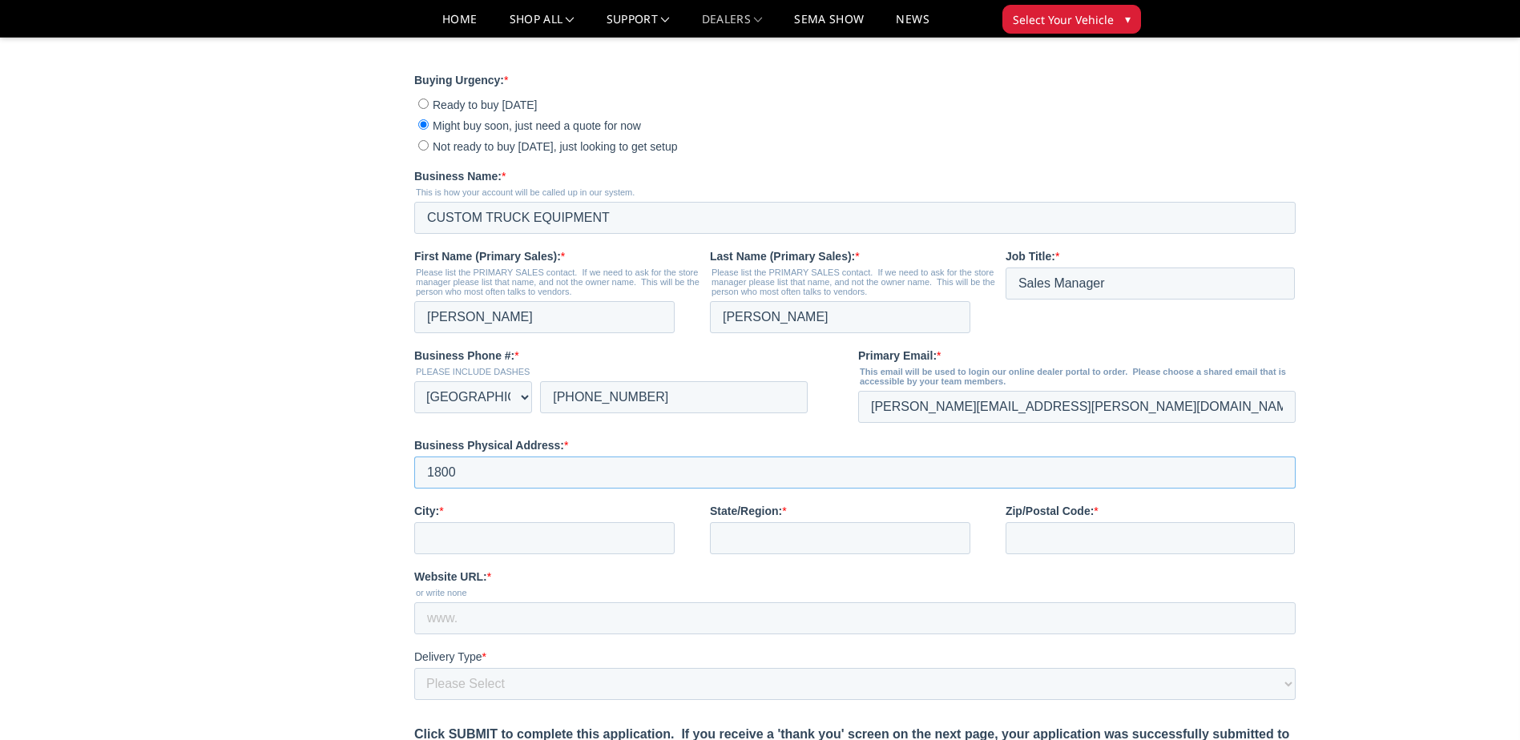
type input "1800 E BENSON ROAD"
click at [536, 555] on input "City: *" at bounding box center [544, 539] width 260 height 32
type input "SIOUX FALLS"
click at [742, 555] on input "State/Region: *" at bounding box center [840, 539] width 260 height 32
type input "SD"
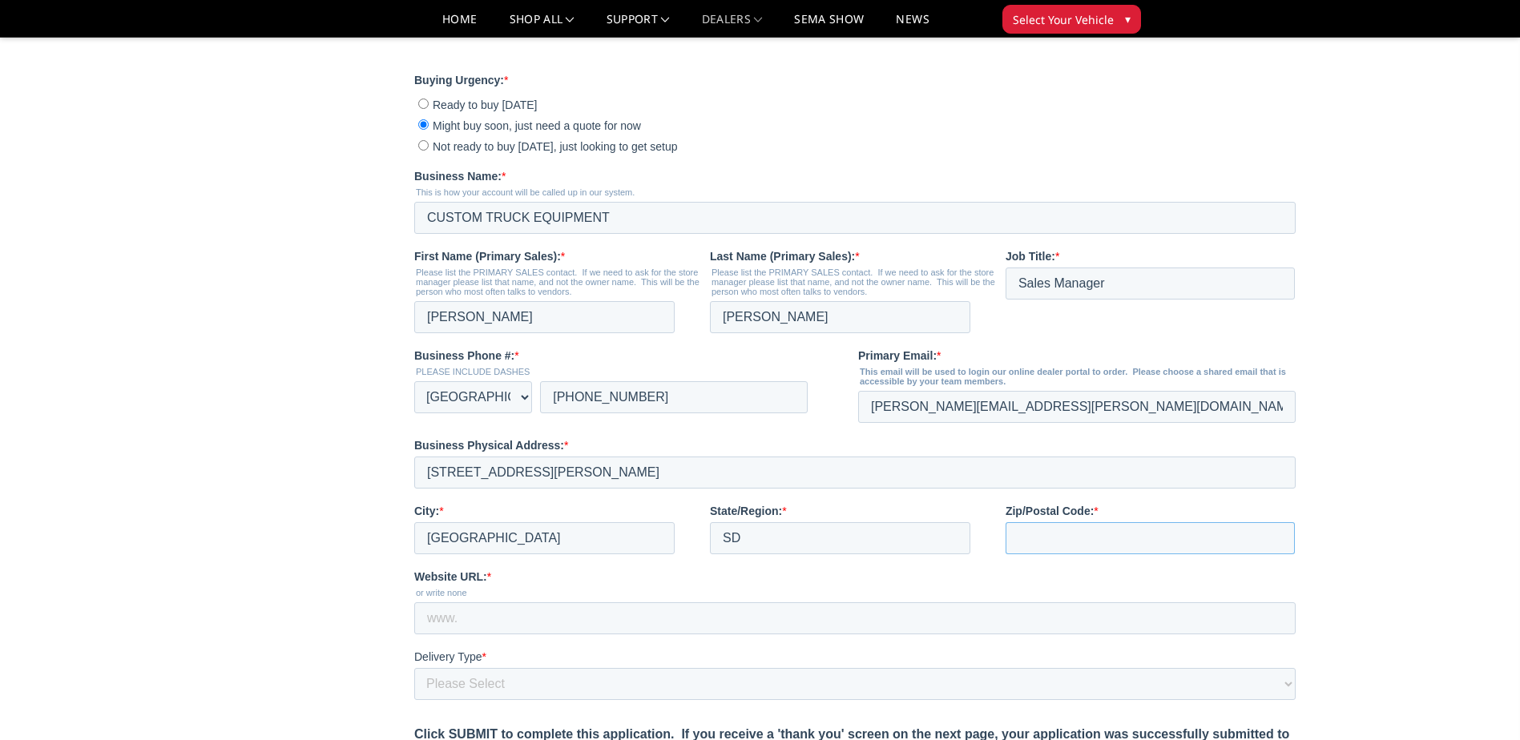
click at [1043, 555] on input "Zip/Postal Code: *" at bounding box center [1150, 539] width 289 height 32
type input "57107"
click at [683, 635] on input "Website URL: *" at bounding box center [855, 619] width 882 height 32
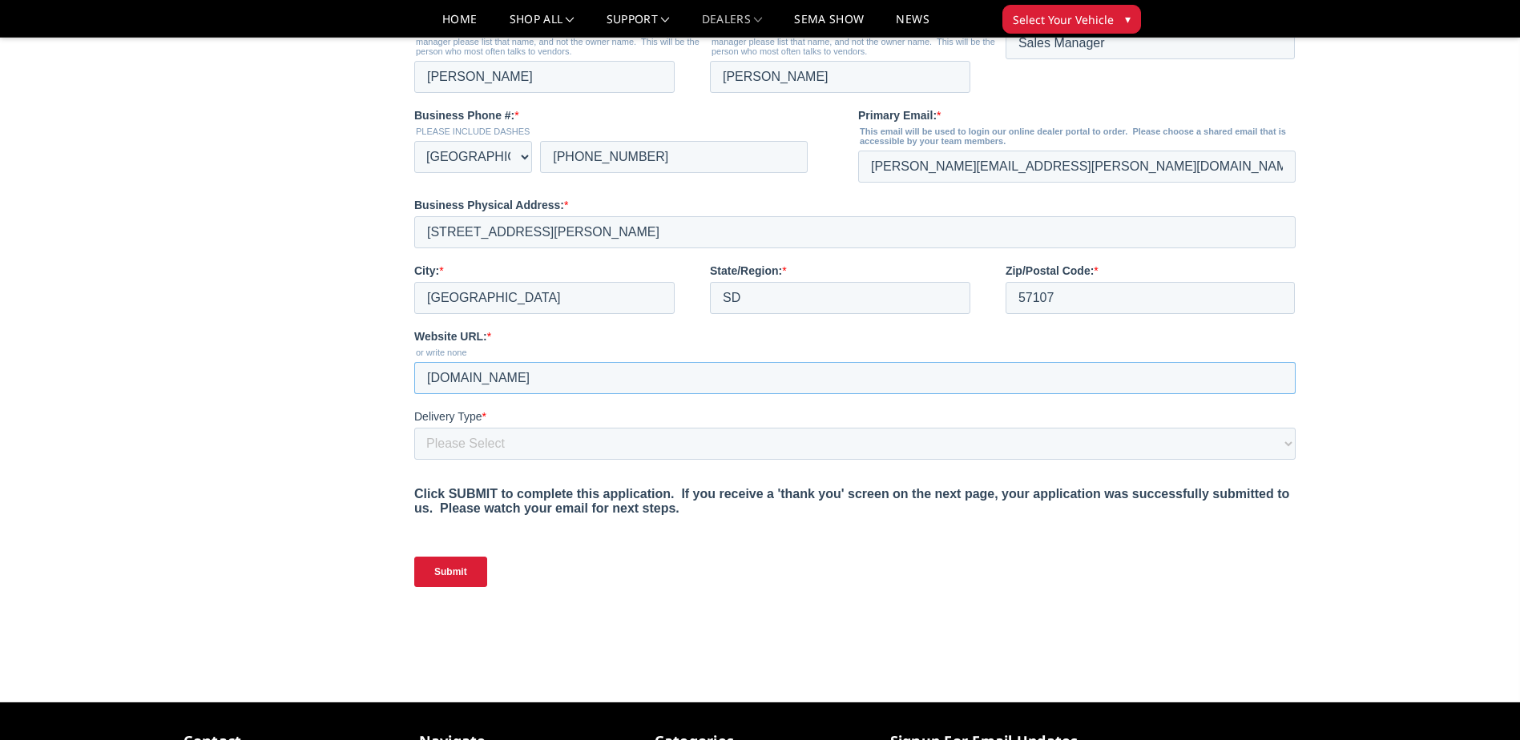
type input "www.northamericantrucktrailer.com"
click at [477, 460] on select "Please Select Yes, I need a liftgate No, I have a forklift and/or dock" at bounding box center [855, 444] width 882 height 32
select select "I have a forklift"
click at [414, 460] on select "Please Select Yes, I need a liftgate No, I have a forklift and/or dock" at bounding box center [855, 444] width 882 height 32
click at [453, 587] on input "Submit" at bounding box center [450, 572] width 73 height 30
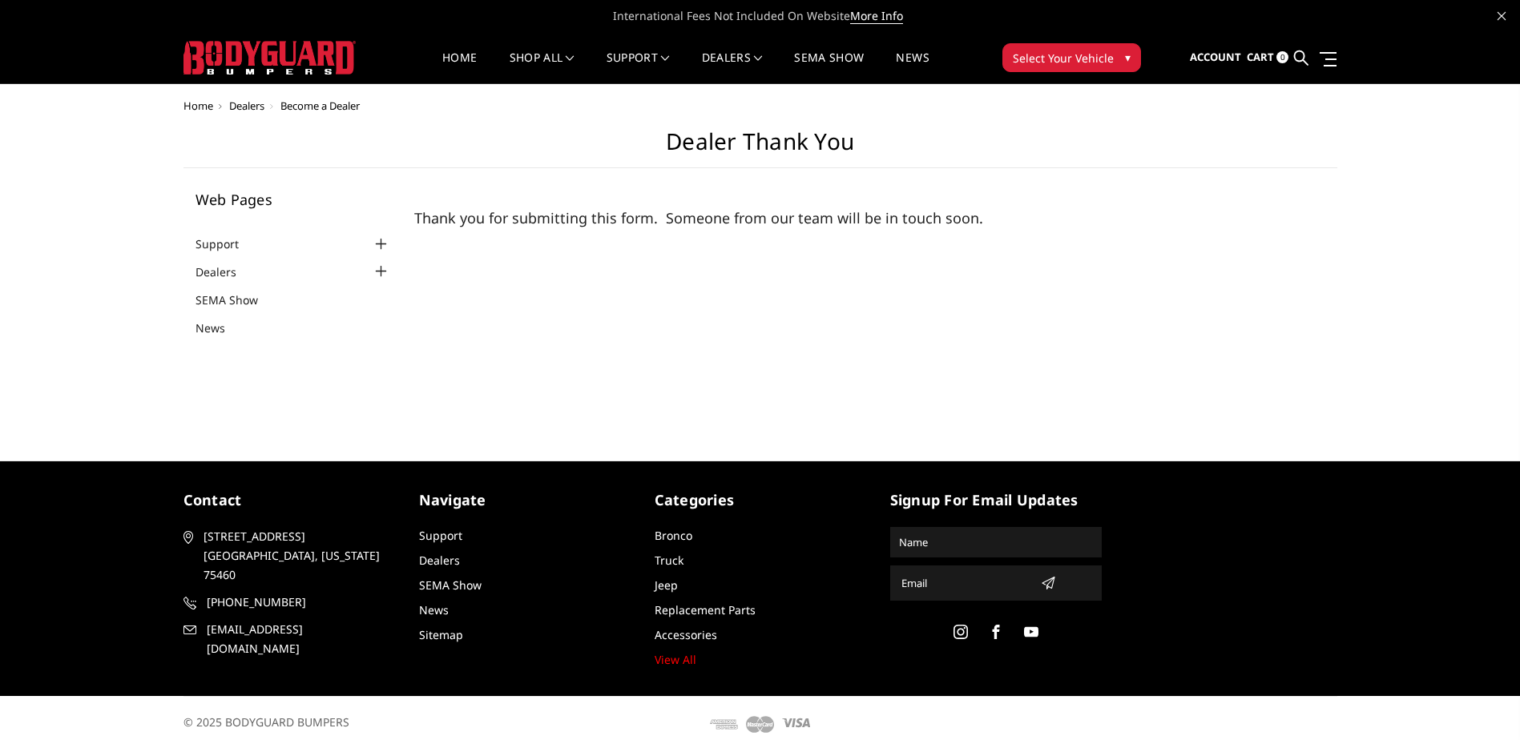
click at [244, 71] on img at bounding box center [270, 58] width 172 height 34
